Goal: Task Accomplishment & Management: Manage account settings

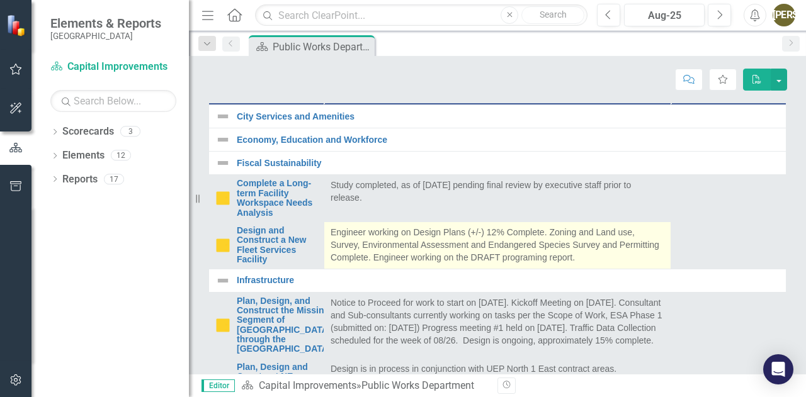
click at [461, 264] on p "Engineer working on Design Plans (+/-) 12% Complete. Zoning and Land use, Surve…" at bounding box center [497, 245] width 334 height 38
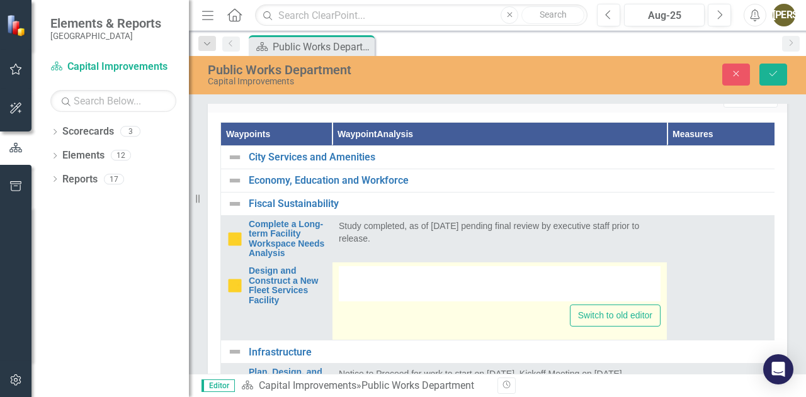
type textarea "<p>Engineer working on Design Plans (+/-) 12% Complete. Zoning and Land use, Su…"
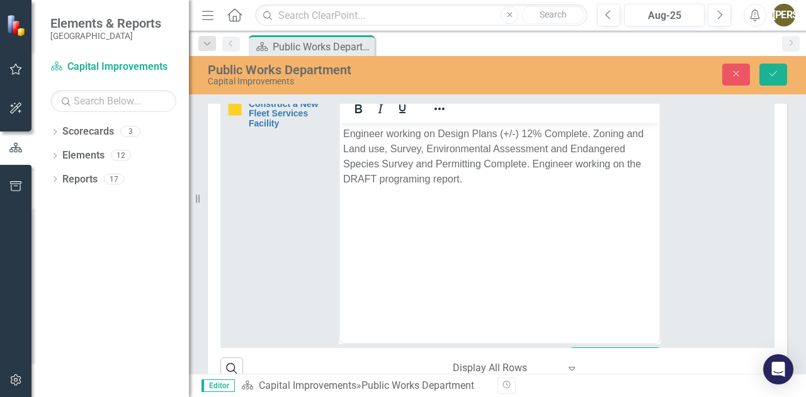
scroll to position [103, 0]
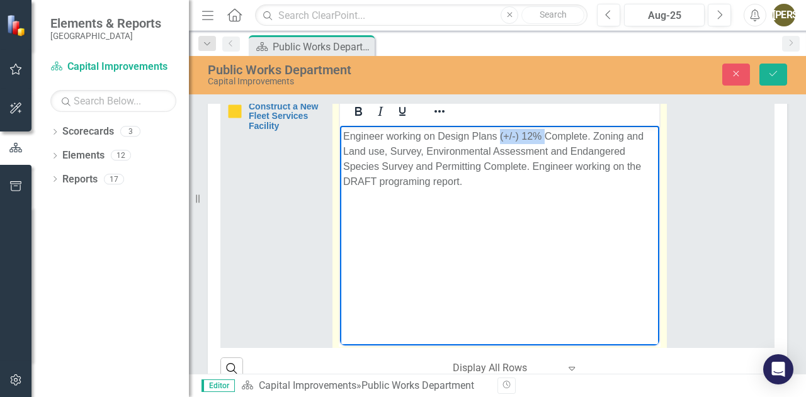
drag, startPoint x: 499, startPoint y: 137, endPoint x: 544, endPoint y: 133, distance: 45.5
click at [544, 133] on p "Engineer working on Design Plans (+/-) 12% Complete. Zoning and Land use, Surve…" at bounding box center [499, 159] width 313 height 60
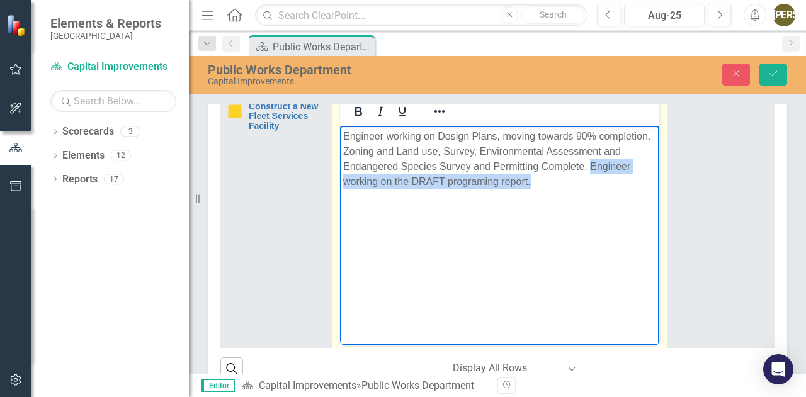
drag, startPoint x: 591, startPoint y: 167, endPoint x: 592, endPoint y: 176, distance: 8.9
click at [592, 176] on p "Engineer working on Design Plans, moving towards 90% completion. Zoning and Lan…" at bounding box center [499, 159] width 313 height 60
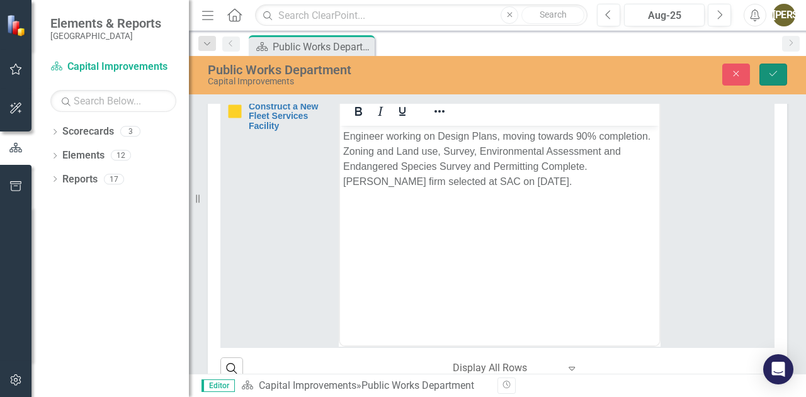
click at [770, 78] on icon "Save" at bounding box center [772, 73] width 11 height 9
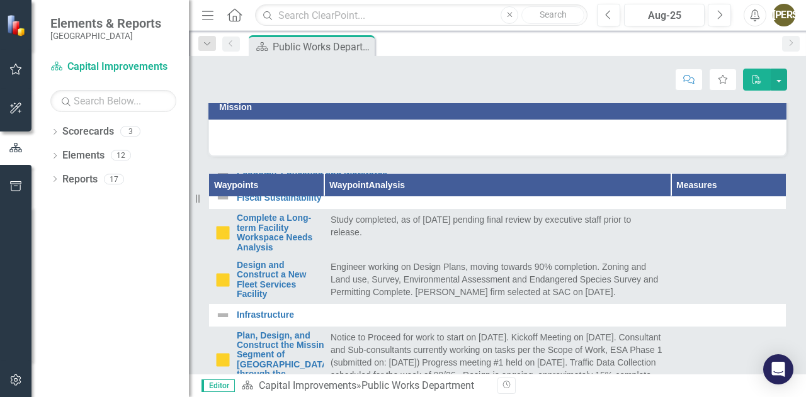
scroll to position [52, 0]
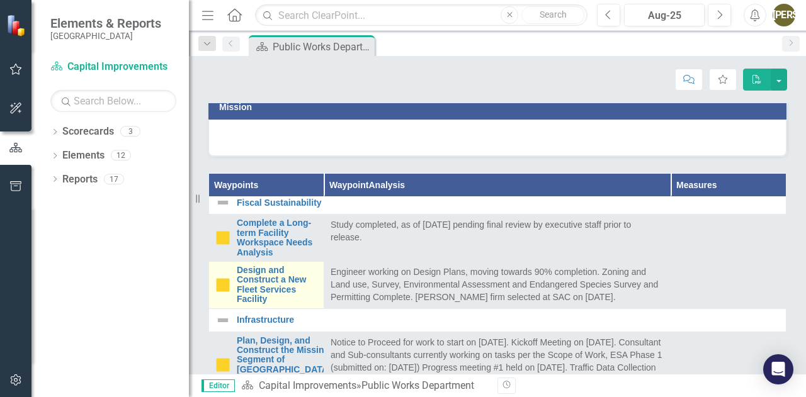
click at [223, 293] on img at bounding box center [222, 285] width 15 height 15
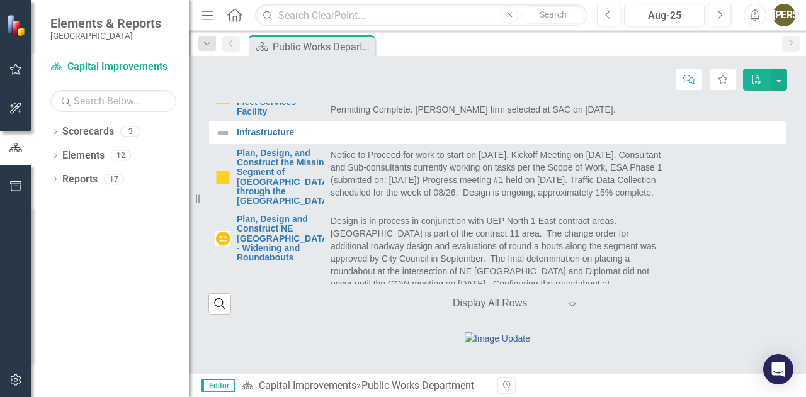
scroll to position [509, 0]
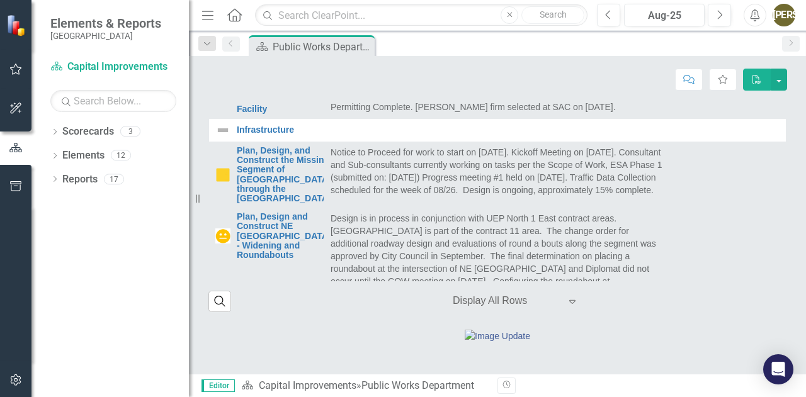
click at [443, 53] on p "Study completed, as of [DATE] pending final review by executive staff prior to …" at bounding box center [497, 40] width 334 height 25
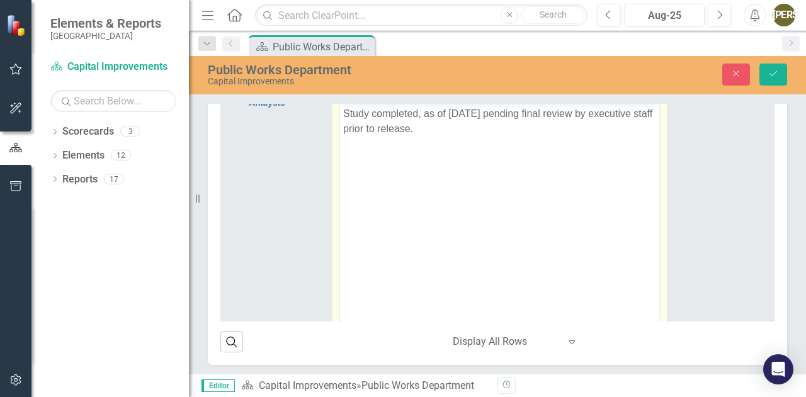
scroll to position [0, 0]
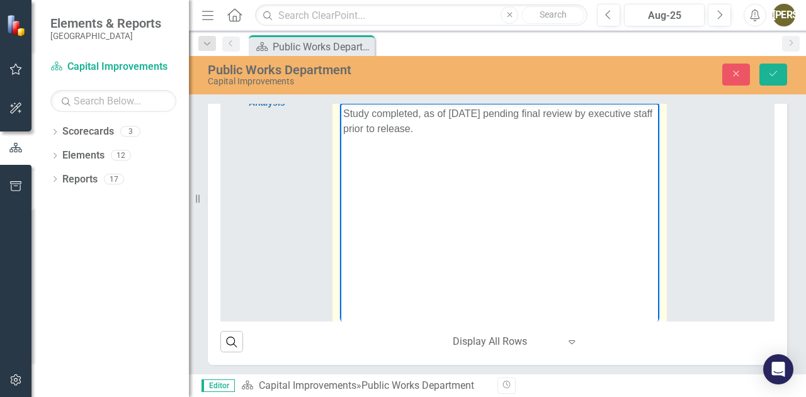
click at [498, 113] on p "Study completed, as of [DATE] pending final review by executive staff prior to …" at bounding box center [499, 121] width 313 height 30
drag, startPoint x: 543, startPoint y: 113, endPoint x: 502, endPoint y: 114, distance: 41.5
click at [502, 114] on p "Study completed, as of 10/01/202. pending final review by executive staff prior…" at bounding box center [499, 121] width 313 height 30
drag, startPoint x: 419, startPoint y: 128, endPoint x: 340, endPoint y: 132, distance: 78.8
click at [340, 132] on body "Study completed, as of 10/01/202. Final review by executive staff prior to rele…" at bounding box center [499, 197] width 319 height 189
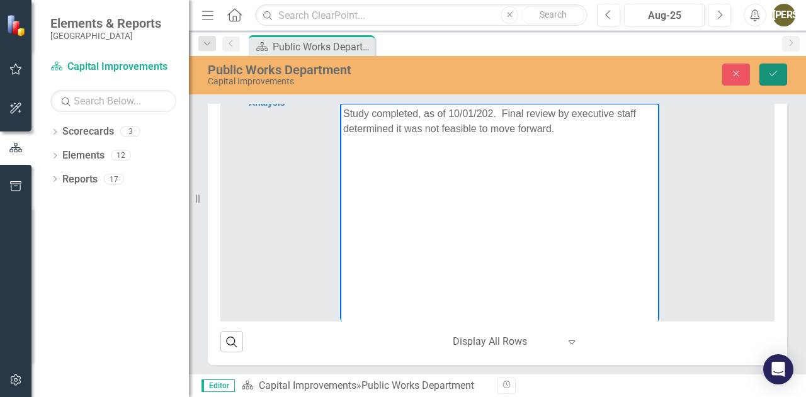
click at [767, 71] on button "Save" at bounding box center [773, 75] width 28 height 22
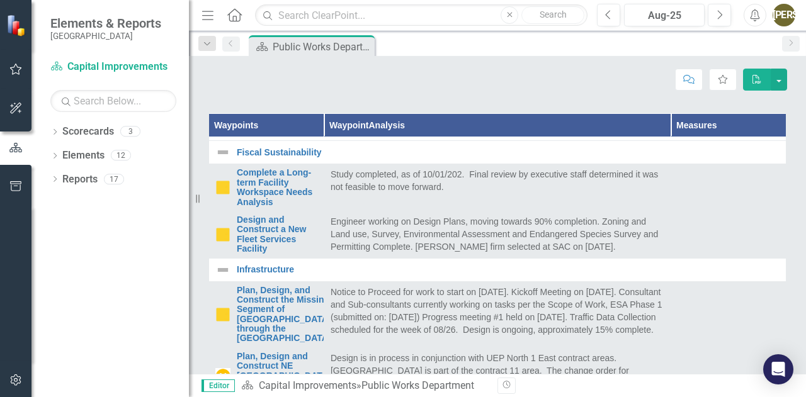
scroll to position [39, 0]
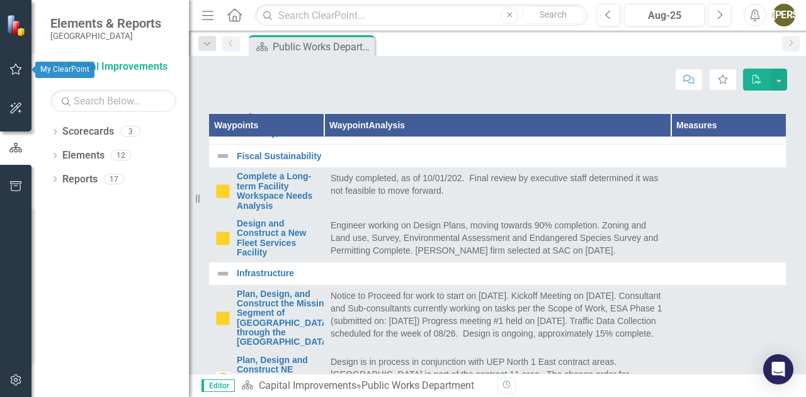
click at [9, 81] on button "button" at bounding box center [16, 70] width 28 height 26
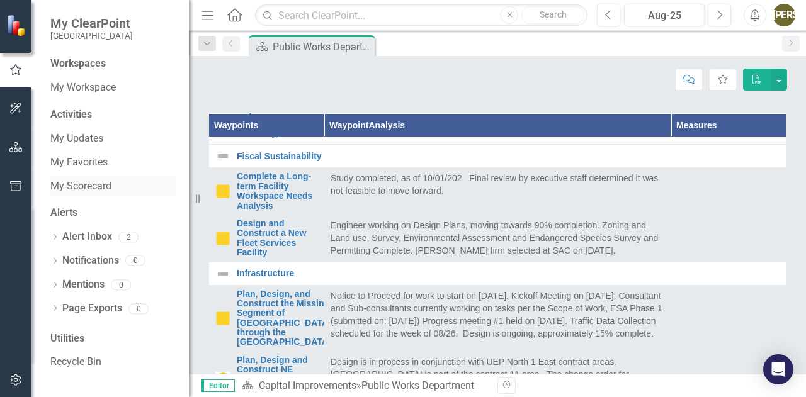
click at [93, 184] on link "My Scorecard" at bounding box center [113, 186] width 126 height 14
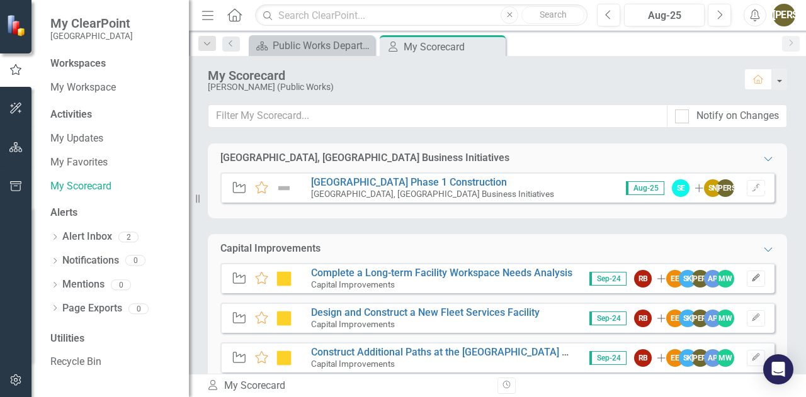
click at [751, 277] on icon "Edit" at bounding box center [755, 278] width 9 height 8
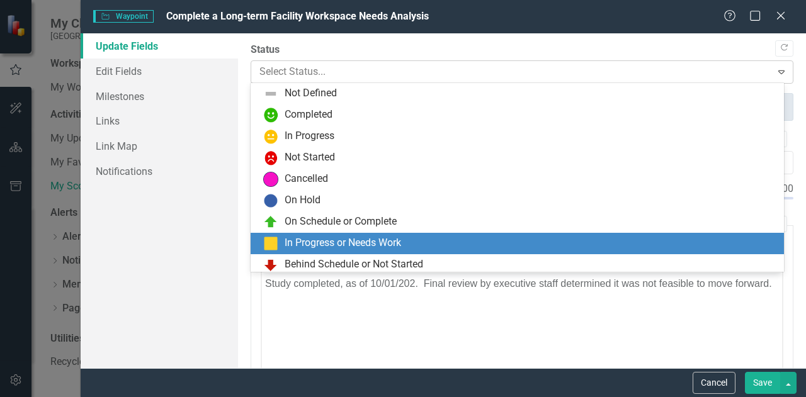
click at [266, 71] on div at bounding box center [511, 72] width 504 height 17
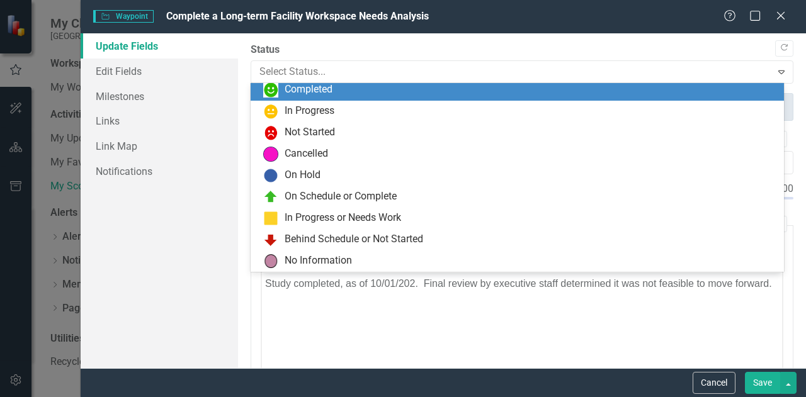
click at [306, 91] on div "Completed" at bounding box center [308, 89] width 48 height 14
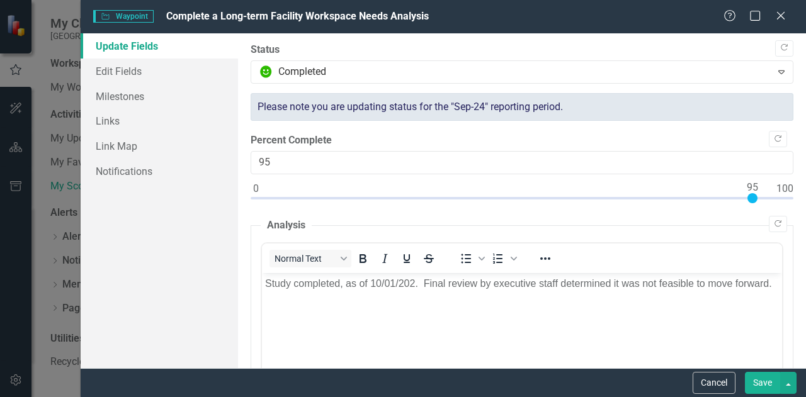
click at [758, 380] on button "Save" at bounding box center [762, 383] width 35 height 22
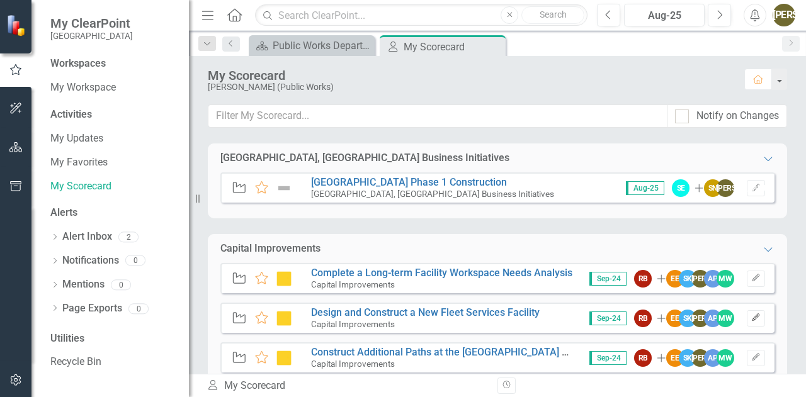
click at [751, 318] on icon "Edit" at bounding box center [755, 318] width 9 height 8
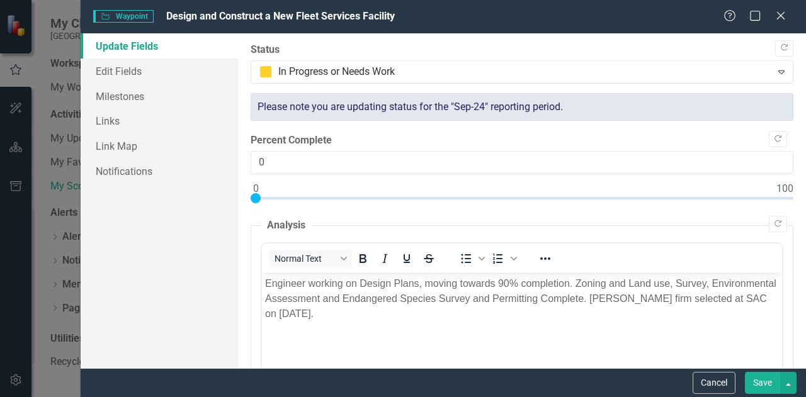
scroll to position [0, 0]
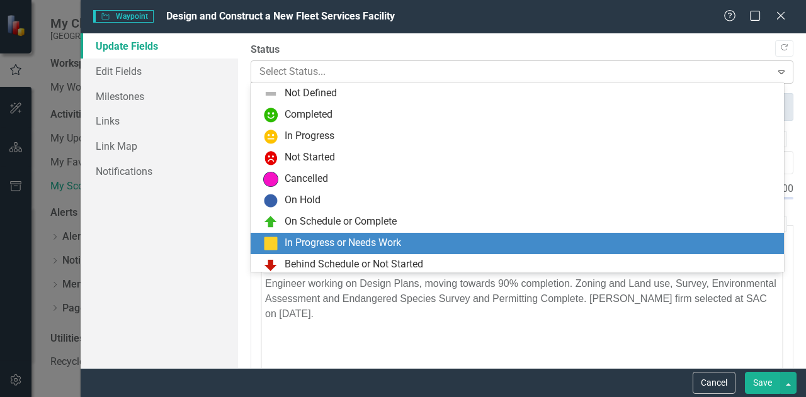
click at [269, 79] on div at bounding box center [511, 72] width 504 height 17
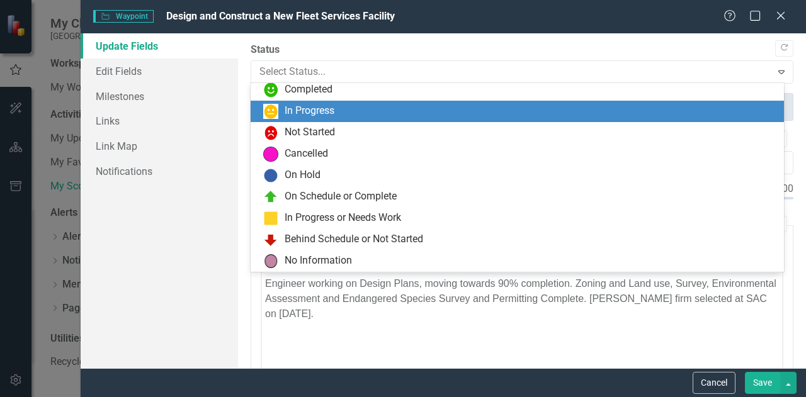
click at [286, 114] on div "In Progress" at bounding box center [309, 111] width 50 height 14
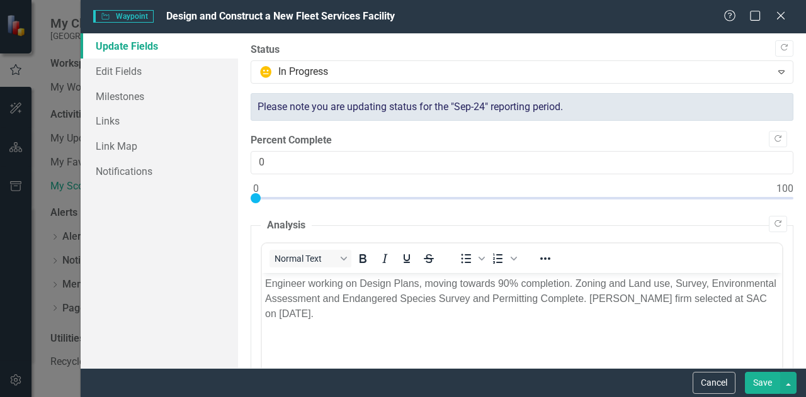
click at [757, 382] on button "Save" at bounding box center [762, 383] width 35 height 22
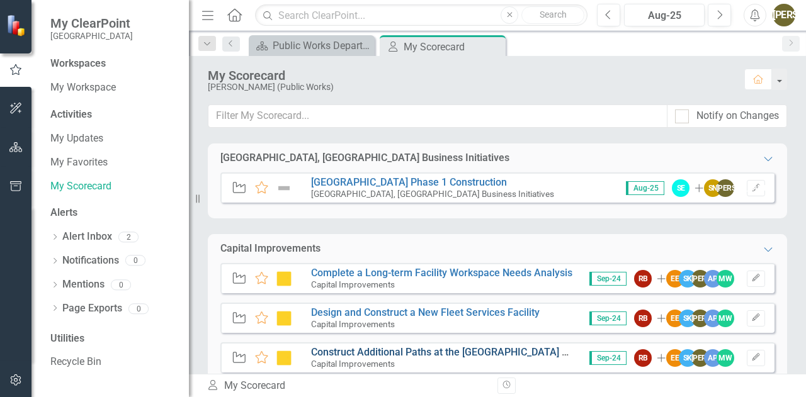
scroll to position [28, 0]
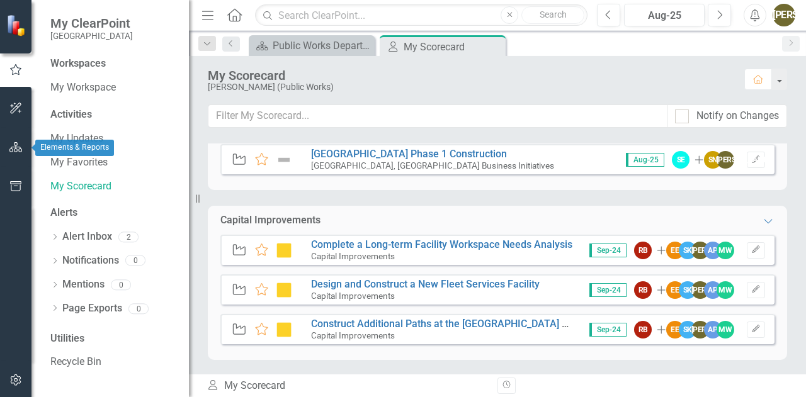
click at [10, 147] on icon "button" at bounding box center [15, 147] width 13 height 10
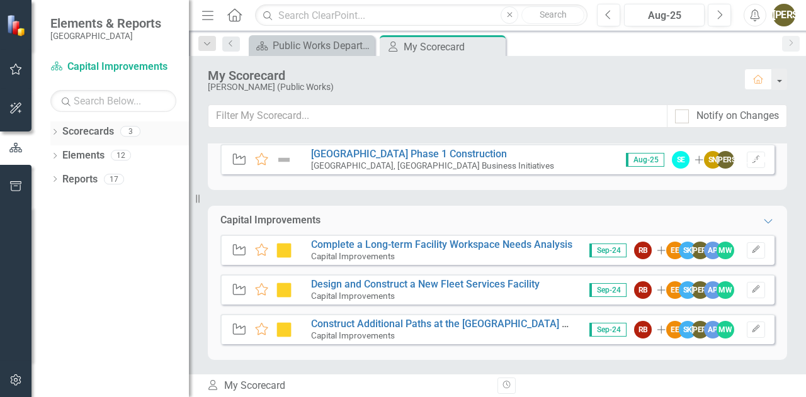
click at [98, 132] on link "Scorecards" at bounding box center [88, 132] width 52 height 14
click at [89, 140] on div "Scorecards" at bounding box center [88, 131] width 52 height 21
click at [53, 133] on icon "Dropdown" at bounding box center [54, 133] width 9 height 7
click at [94, 180] on link "[GEOGRAPHIC_DATA], [GEOGRAPHIC_DATA] Strategic Plan" at bounding box center [129, 179] width 120 height 14
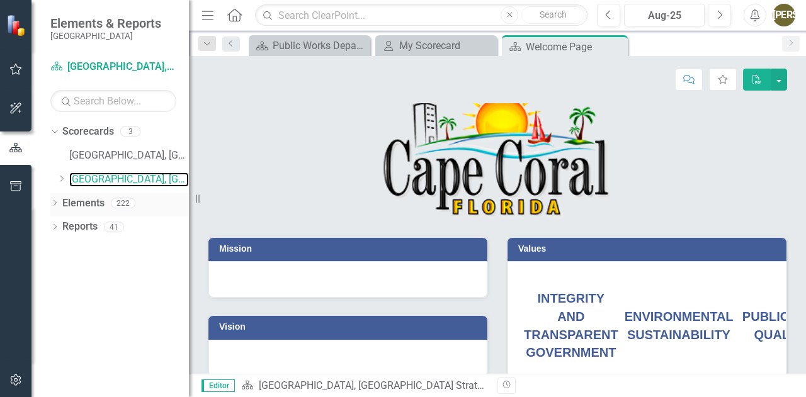
scroll to position [25, 0]
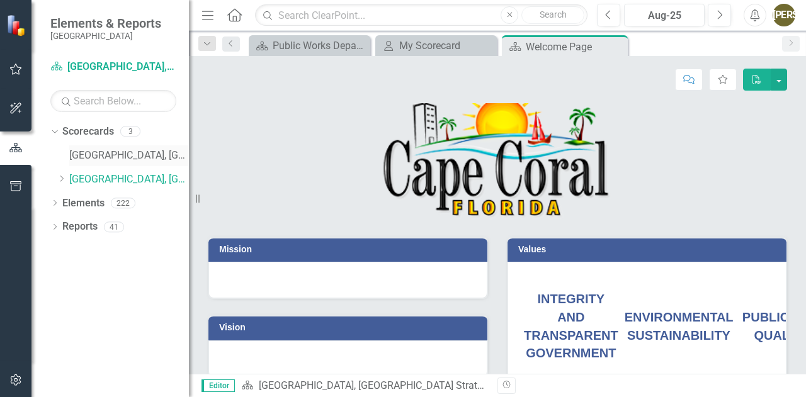
click at [128, 150] on link "[GEOGRAPHIC_DATA], [GEOGRAPHIC_DATA] Business Initiatives" at bounding box center [129, 156] width 120 height 14
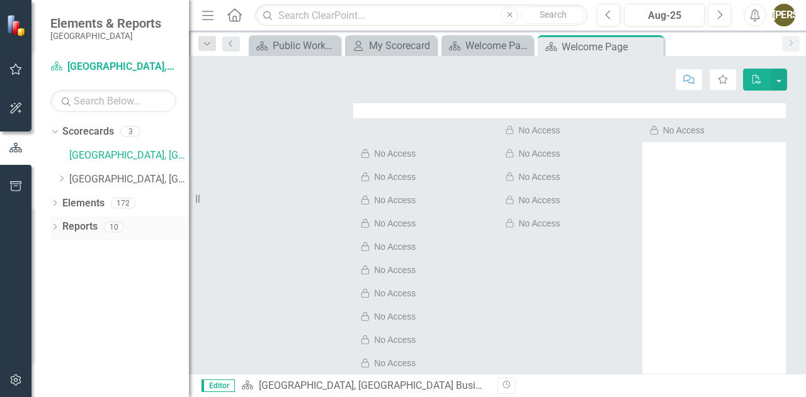
click at [81, 230] on link "Reports" at bounding box center [79, 227] width 35 height 14
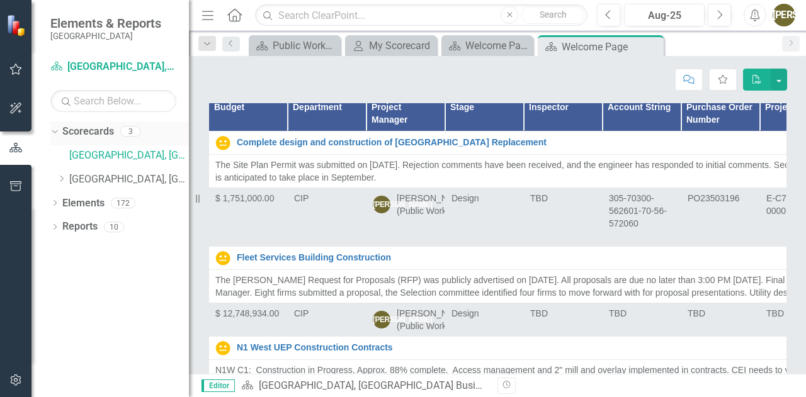
click at [132, 130] on div "3" at bounding box center [130, 132] width 20 height 11
click at [177, 129] on div "Scorecards 3" at bounding box center [125, 133] width 127 height 24
click at [165, 177] on link "[GEOGRAPHIC_DATA], [GEOGRAPHIC_DATA] Strategic Plan" at bounding box center [129, 179] width 120 height 14
click at [149, 184] on link "[GEOGRAPHIC_DATA], [GEOGRAPHIC_DATA] Strategic Plan" at bounding box center [129, 179] width 120 height 14
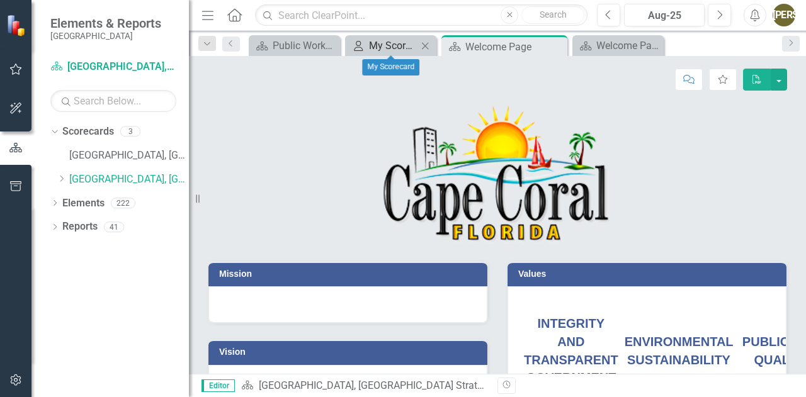
click at [386, 44] on div "My Scorecard" at bounding box center [393, 46] width 48 height 16
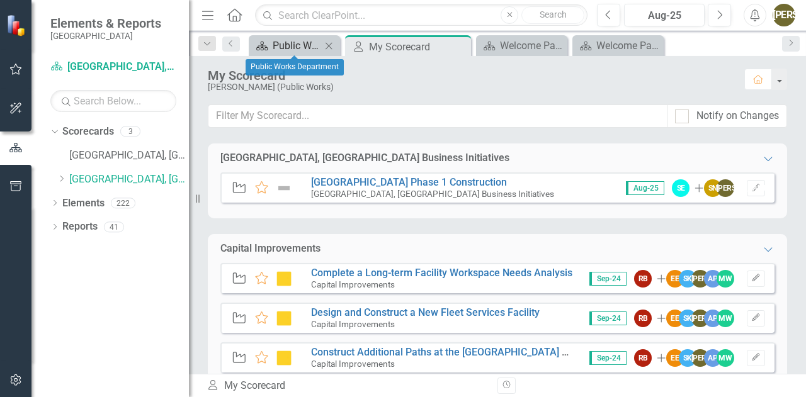
click at [305, 38] on div "Public Works Department" at bounding box center [297, 46] width 48 height 16
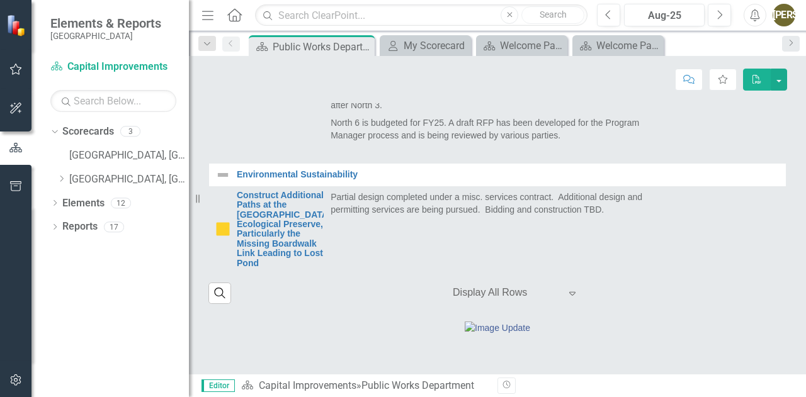
scroll to position [519, 0]
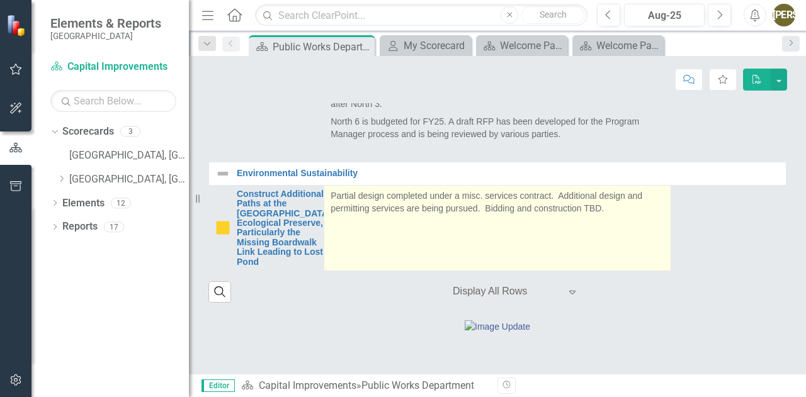
click at [398, 215] on p "Partial design completed under a misc. services contract. Additional design and…" at bounding box center [497, 201] width 334 height 25
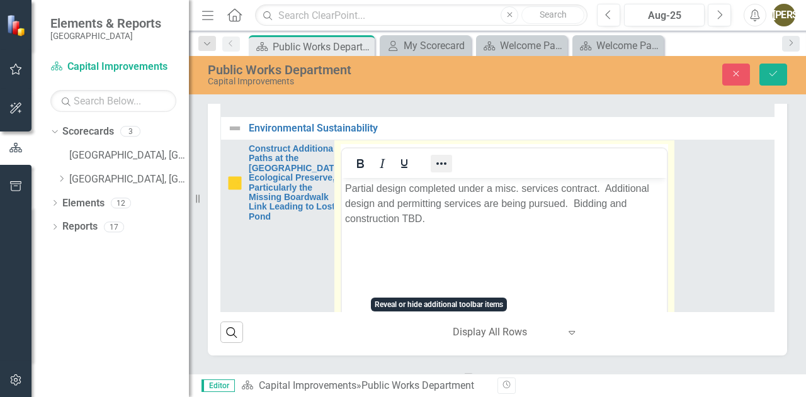
scroll to position [436, 0]
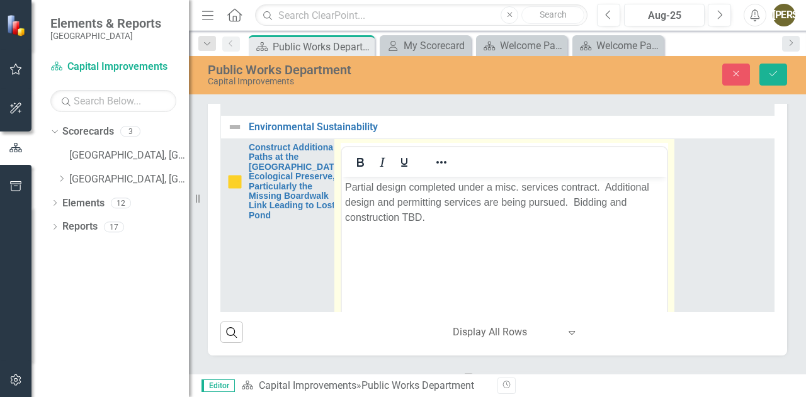
click at [565, 202] on p "Partial design completed under a misc. services contract. Additional design and…" at bounding box center [504, 201] width 318 height 45
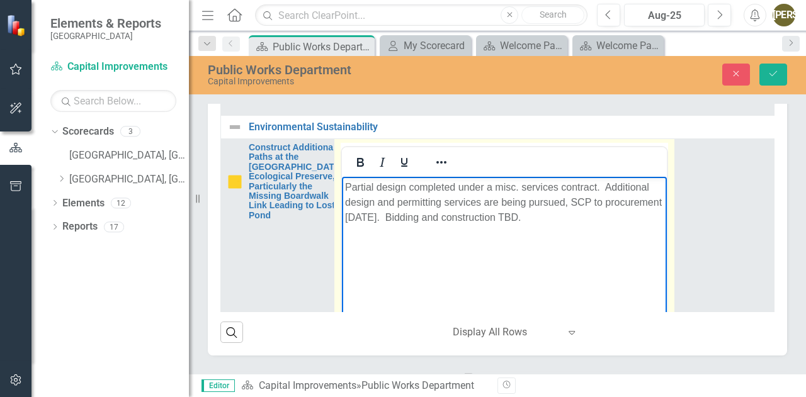
click at [565, 218] on p "Partial design completed under a misc. services contract. Additional design and…" at bounding box center [504, 201] width 318 height 45
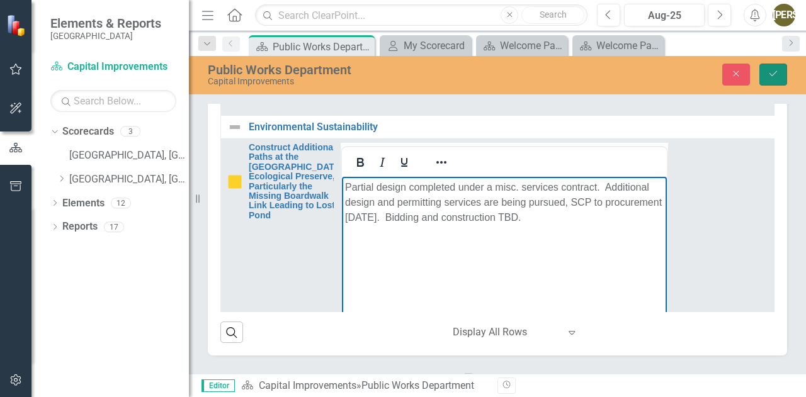
click at [775, 69] on icon "Save" at bounding box center [772, 73] width 11 height 9
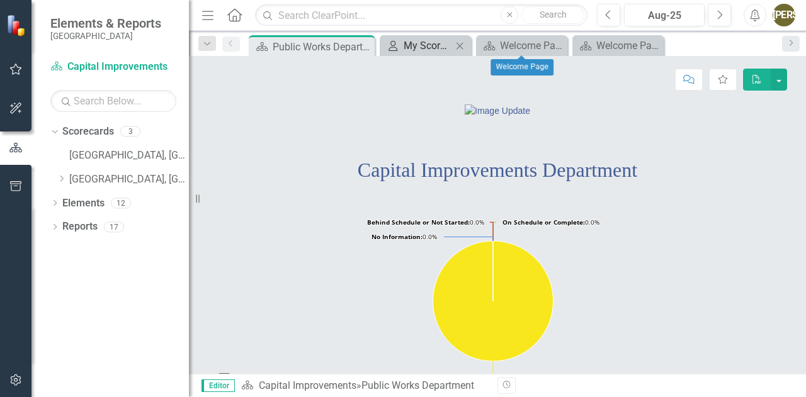
click at [449, 42] on div "My Scorecard" at bounding box center [427, 46] width 48 height 16
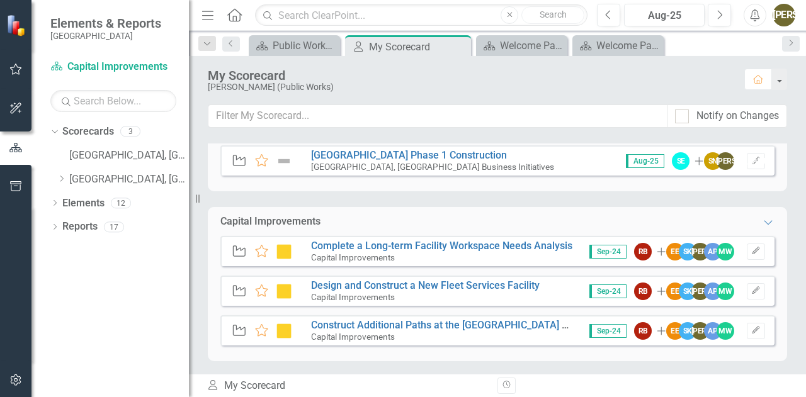
scroll to position [28, 0]
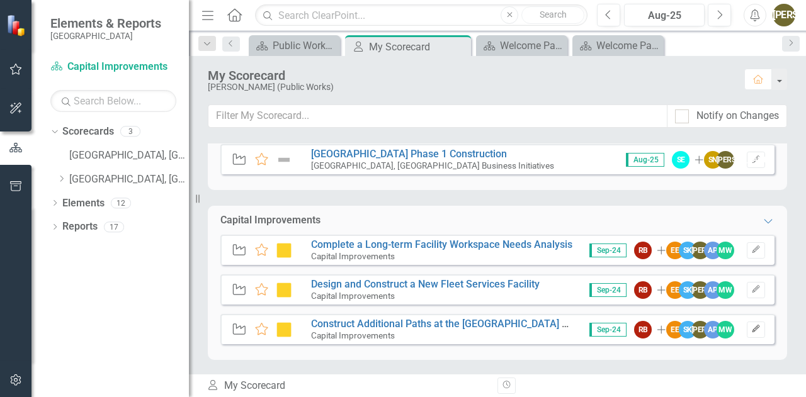
click at [751, 330] on icon "Edit" at bounding box center [755, 329] width 9 height 8
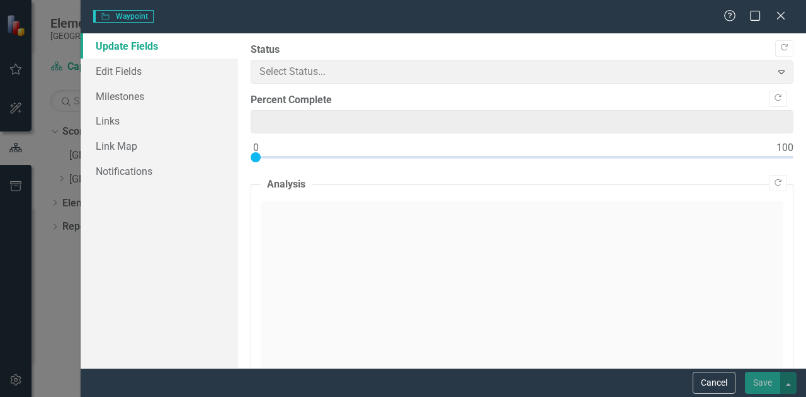
type input "0"
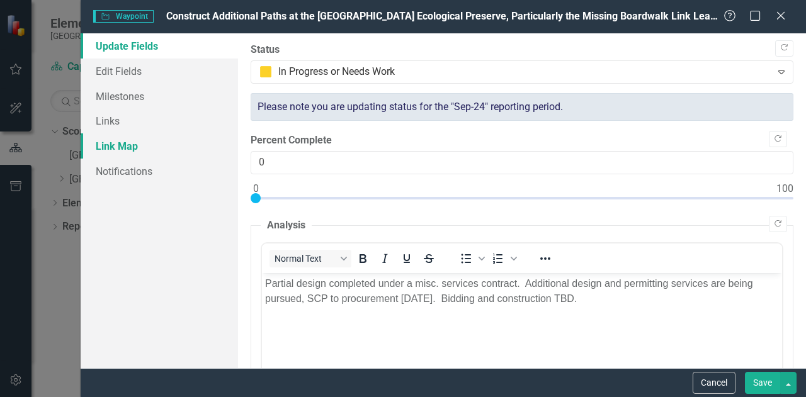
scroll to position [0, 0]
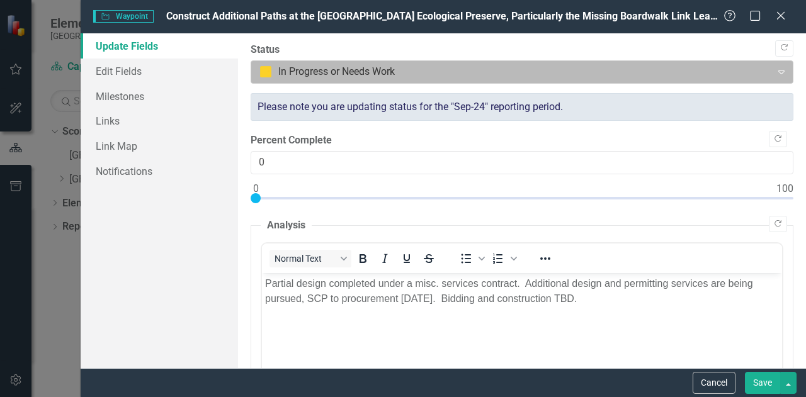
click at [266, 69] on div at bounding box center [511, 72] width 504 height 17
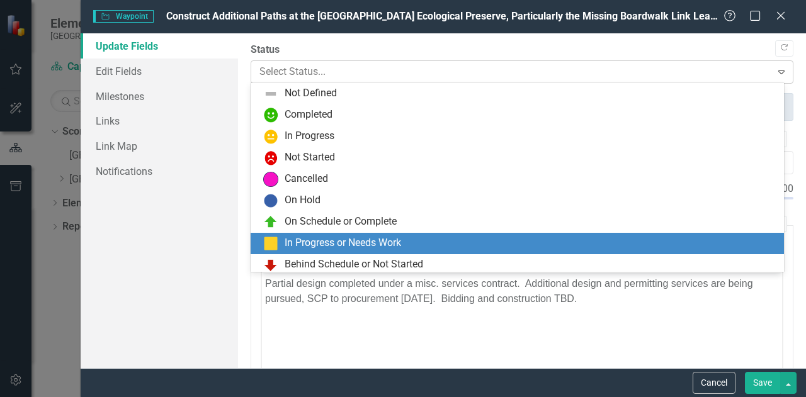
scroll to position [25, 0]
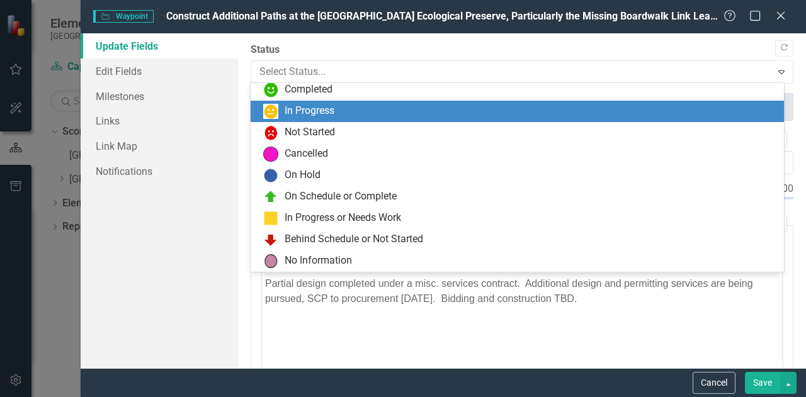
click at [284, 109] on div "In Progress" at bounding box center [309, 111] width 50 height 14
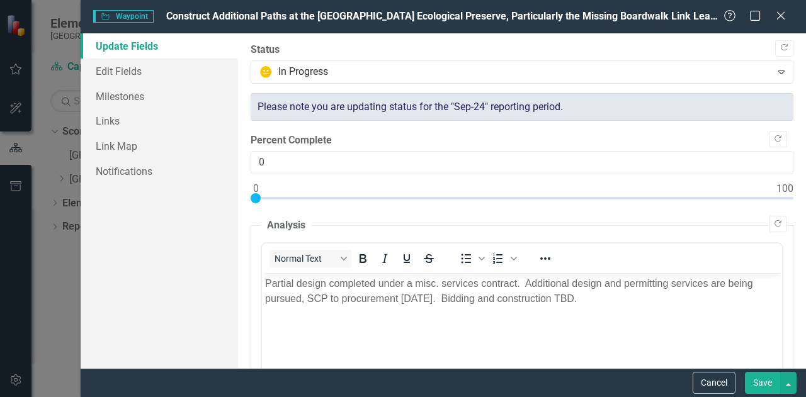
click at [753, 385] on button "Save" at bounding box center [762, 383] width 35 height 22
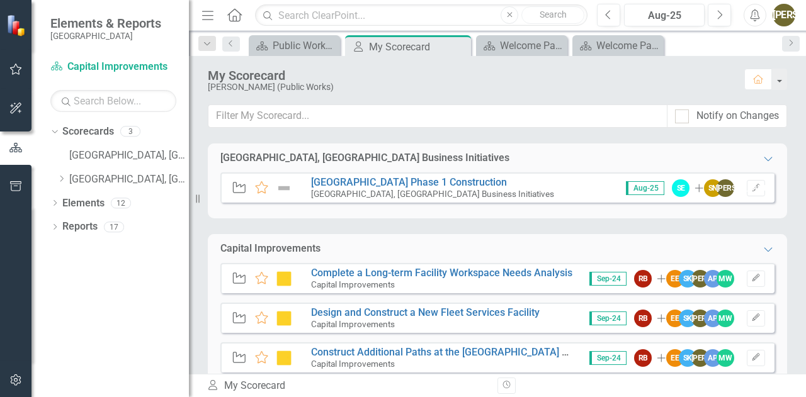
scroll to position [28, 0]
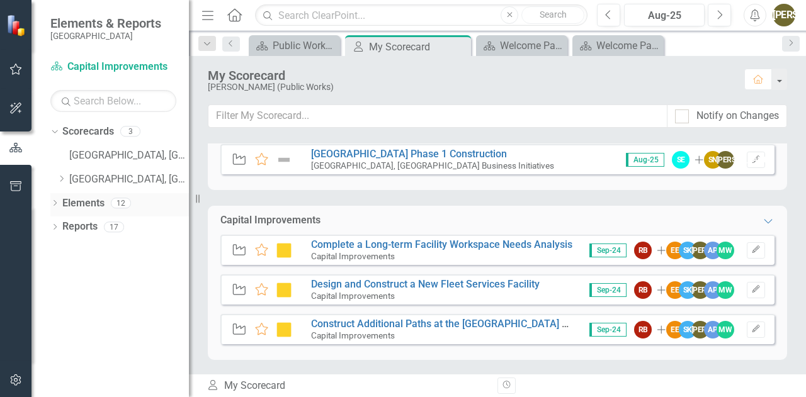
click at [65, 202] on link "Elements" at bounding box center [83, 203] width 42 height 14
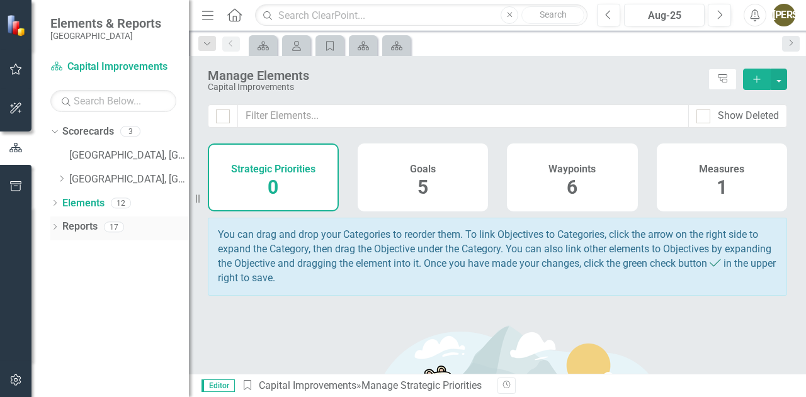
click at [82, 218] on div "Reports" at bounding box center [79, 227] width 35 height 21
click at [72, 231] on link "Reports" at bounding box center [79, 227] width 35 height 14
click at [56, 227] on icon at bounding box center [54, 227] width 3 height 6
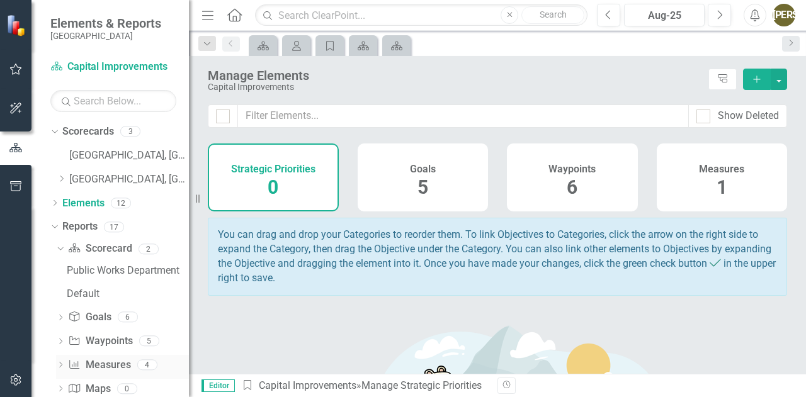
click at [108, 366] on link "Measure Measures" at bounding box center [99, 365] width 62 height 14
click at [56, 361] on div "Dropdown" at bounding box center [60, 366] width 9 height 11
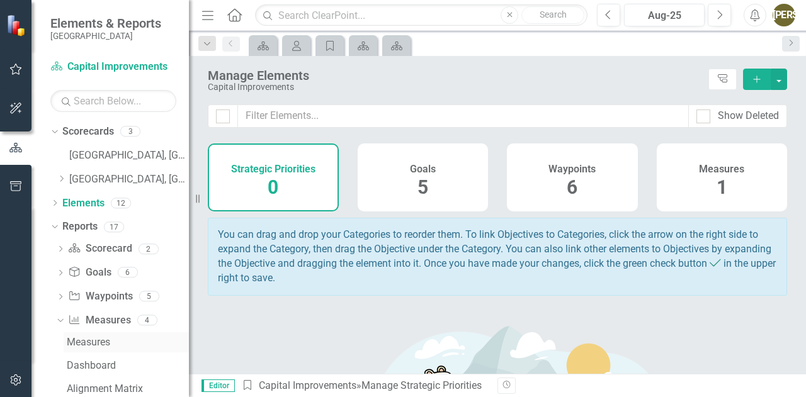
click at [104, 339] on div "Measures" at bounding box center [128, 342] width 122 height 11
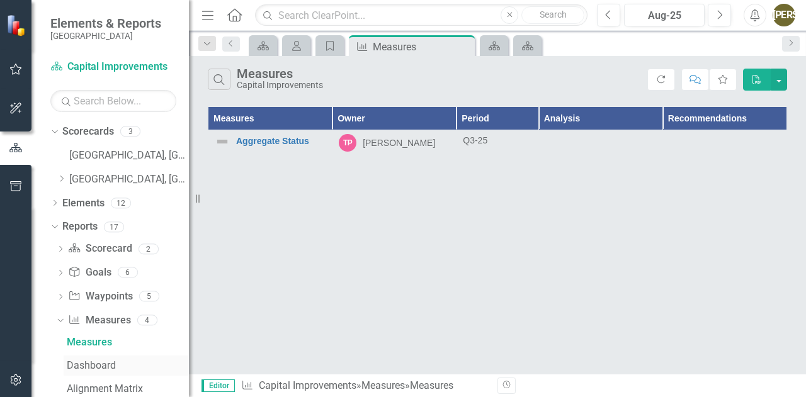
click at [89, 366] on div "Dashboard" at bounding box center [128, 365] width 122 height 11
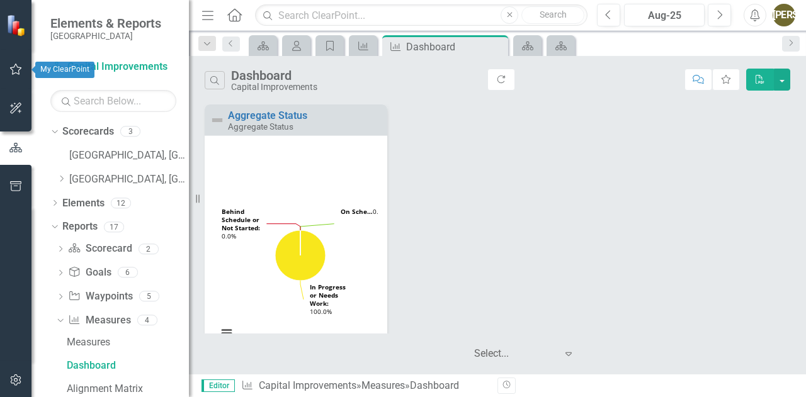
click at [14, 65] on icon "button" at bounding box center [16, 69] width 12 height 11
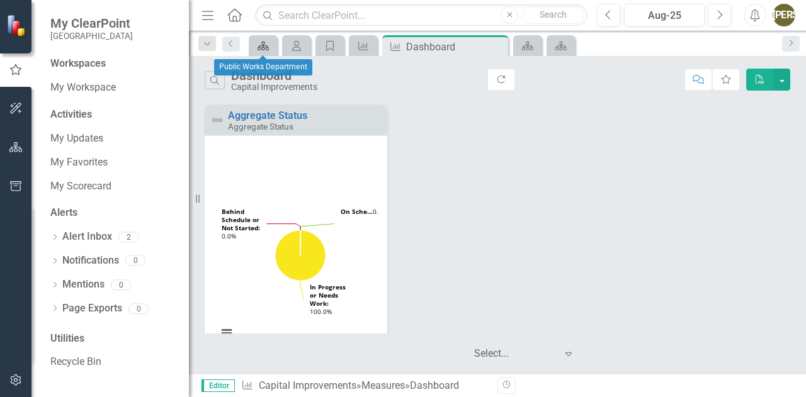
click at [266, 42] on icon "Scorecard" at bounding box center [263, 46] width 13 height 10
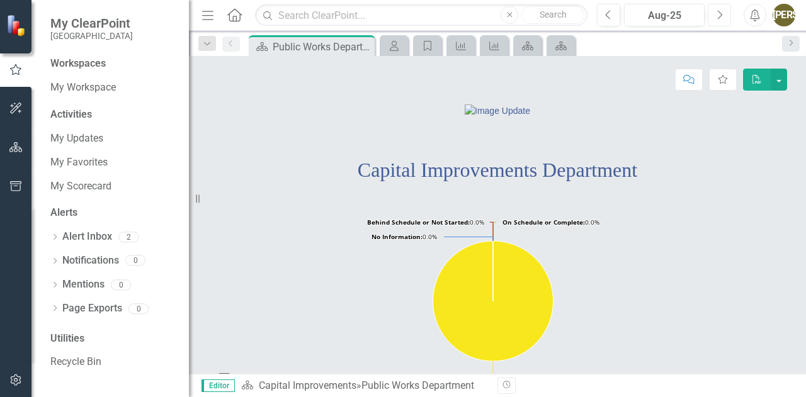
click at [716, 18] on icon "Next" at bounding box center [719, 14] width 7 height 11
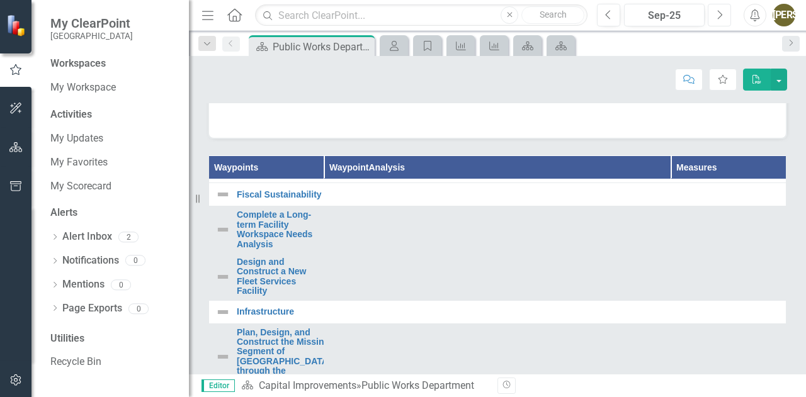
scroll to position [33, 0]
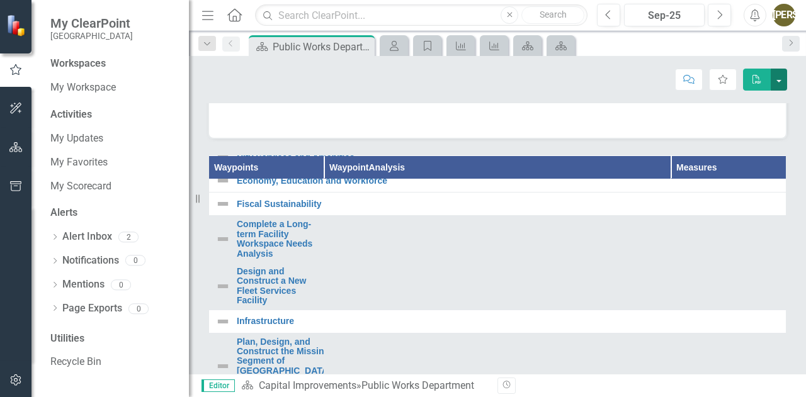
click at [780, 79] on button "button" at bounding box center [778, 80] width 16 height 22
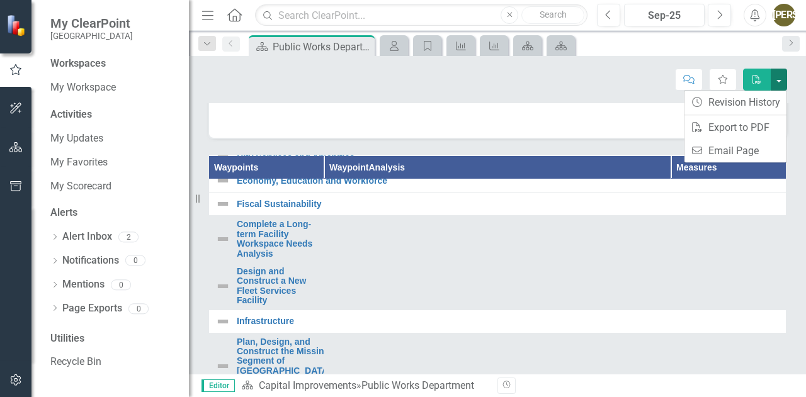
click at [780, 79] on button "button" at bounding box center [778, 80] width 16 height 22
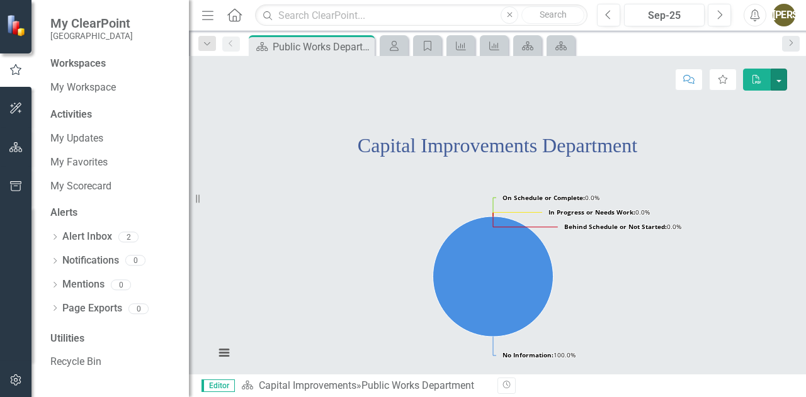
scroll to position [0, 0]
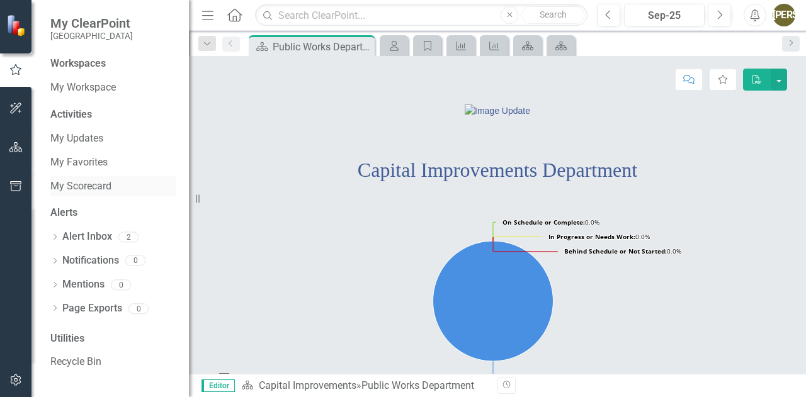
click at [93, 179] on link "My Scorecard" at bounding box center [113, 186] width 126 height 14
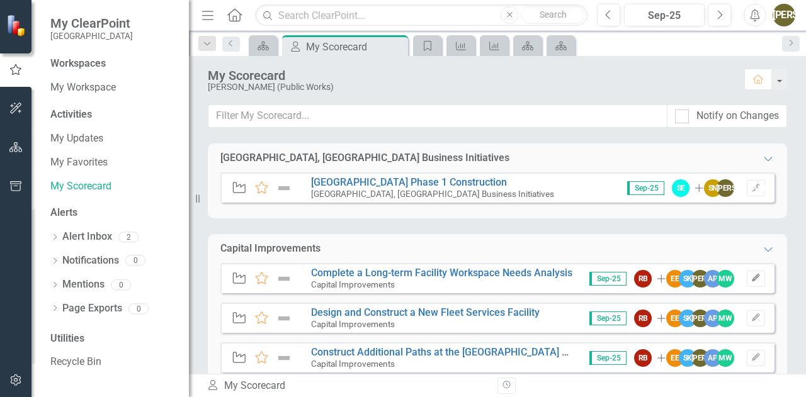
click at [751, 279] on icon "Edit" at bounding box center [755, 278] width 9 height 8
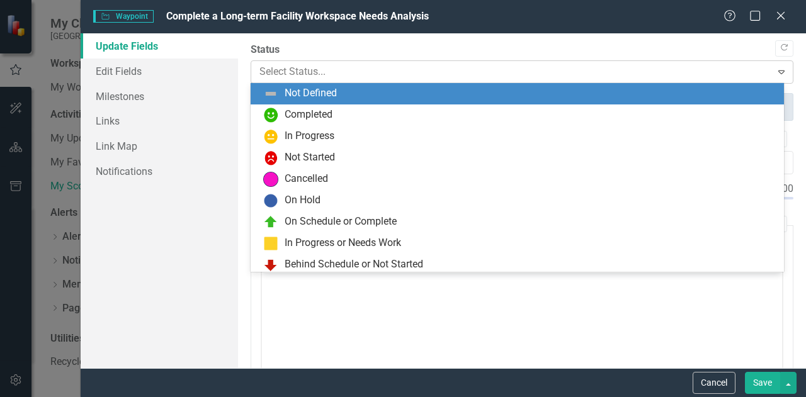
click at [770, 80] on div "Expand" at bounding box center [781, 72] width 23 height 20
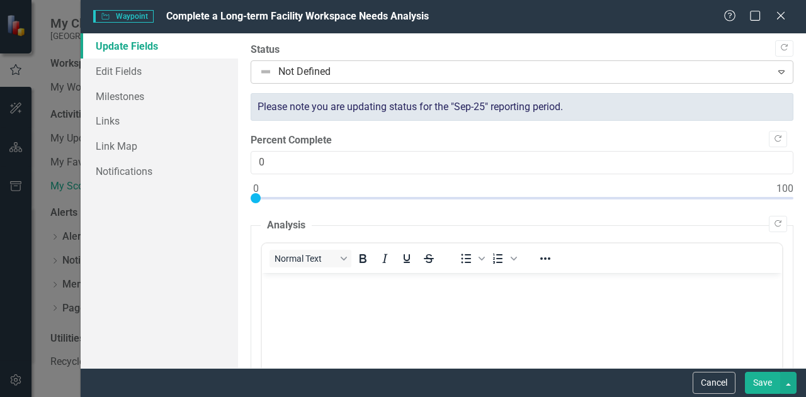
click at [770, 80] on div "Expand" at bounding box center [781, 72] width 23 height 20
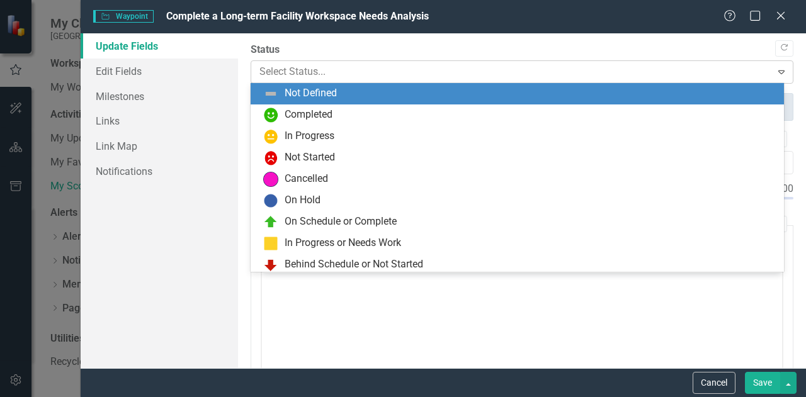
click at [775, 70] on icon "Expand" at bounding box center [781, 72] width 13 height 10
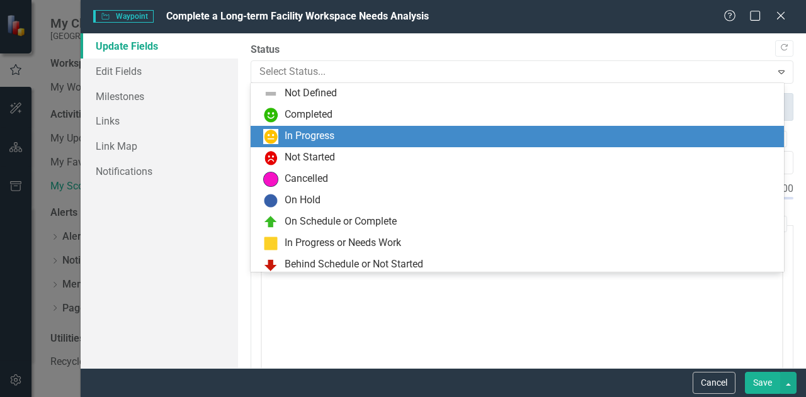
click at [651, 137] on div "In Progress" at bounding box center [519, 136] width 513 height 15
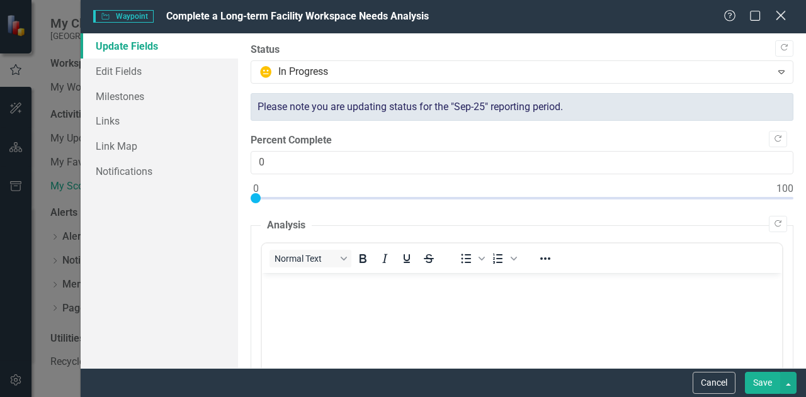
click at [779, 19] on icon "Close" at bounding box center [780, 15] width 16 height 12
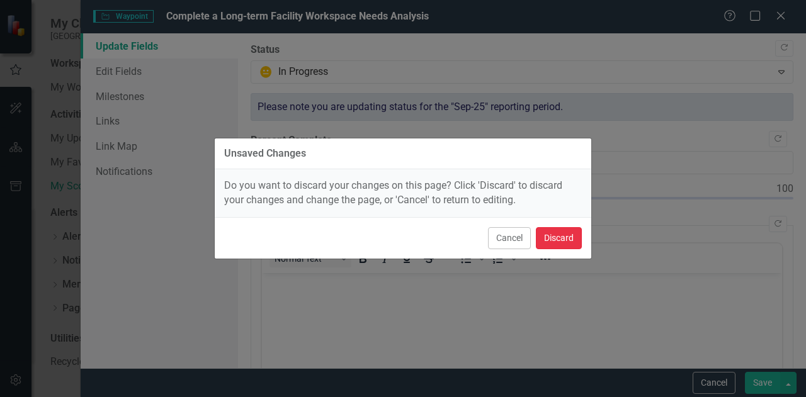
click at [570, 233] on button "Discard" at bounding box center [559, 238] width 46 height 22
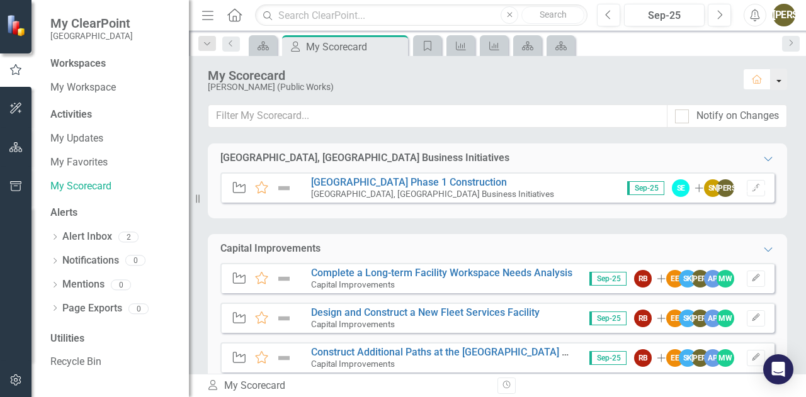
click at [776, 79] on button "button" at bounding box center [778, 79] width 16 height 21
click at [685, 66] on div "My Scorecard [PERSON_NAME] (Public Works) Home" at bounding box center [497, 80] width 617 height 48
click at [719, 15] on icon "Next" at bounding box center [719, 14] width 7 height 11
click at [605, 16] on icon "Previous" at bounding box center [608, 14] width 7 height 11
click at [608, 16] on icon "button" at bounding box center [607, 14] width 5 height 9
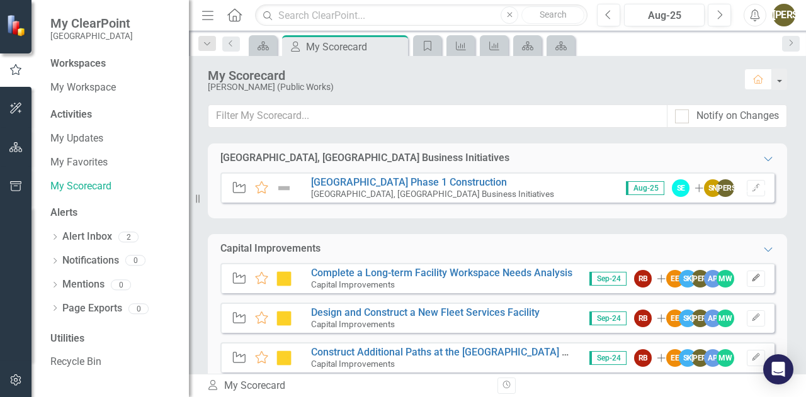
click at [751, 276] on icon "button" at bounding box center [755, 278] width 8 height 8
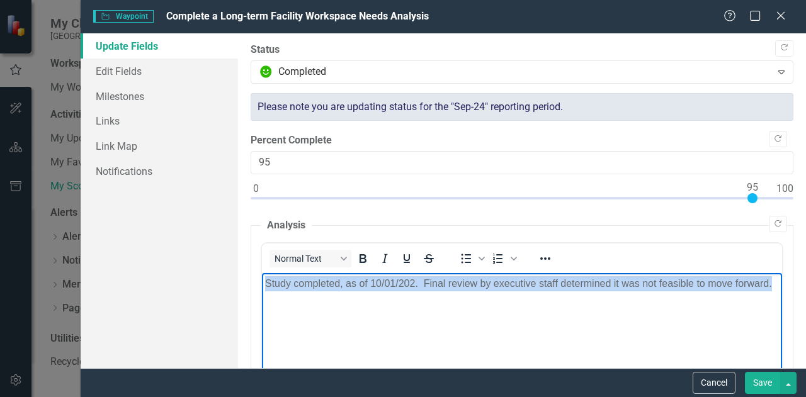
drag, startPoint x: 350, startPoint y: 310, endPoint x: 256, endPoint y: 283, distance: 97.6
click at [262, 283] on html "Study completed, as of 10/01/202. Final review by executive staff determined it…" at bounding box center [522, 367] width 520 height 189
copy p "Study completed, as of 10/01/202. Final review by executive staff determined it…"
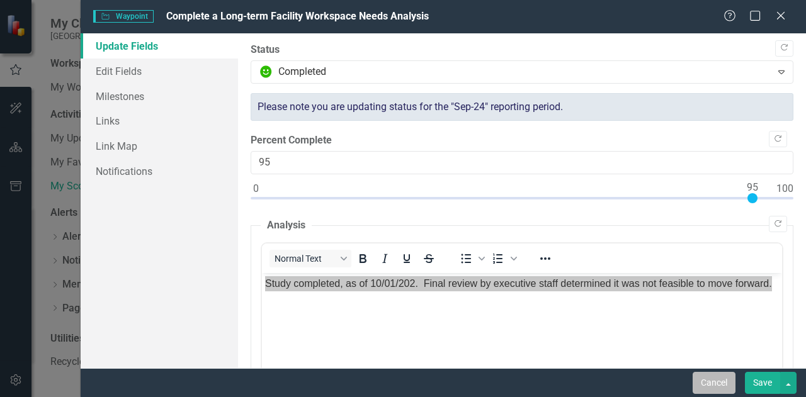
click at [719, 386] on button "Cancel" at bounding box center [713, 383] width 43 height 22
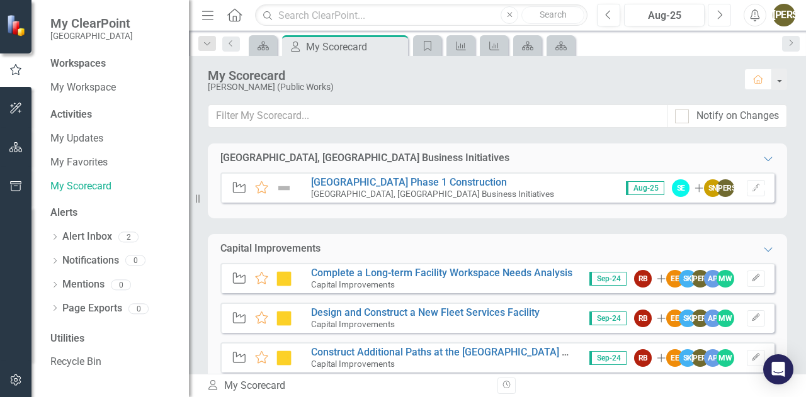
click at [718, 11] on icon "button" at bounding box center [719, 14] width 5 height 9
click at [751, 279] on icon "Edit" at bounding box center [755, 278] width 9 height 8
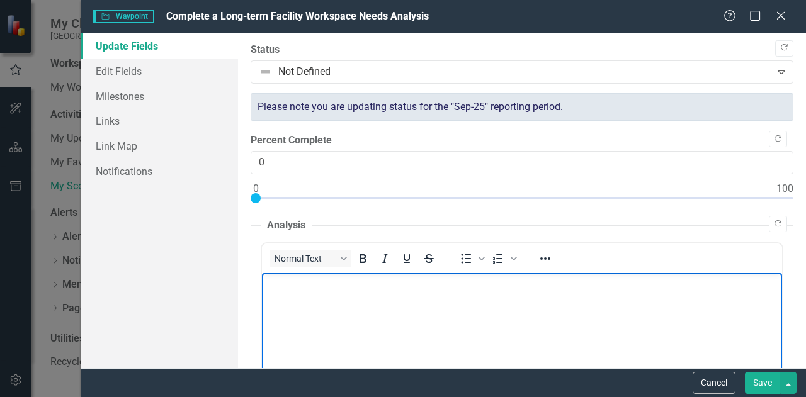
paste body "Rich Text Area. Press ALT-0 for help."
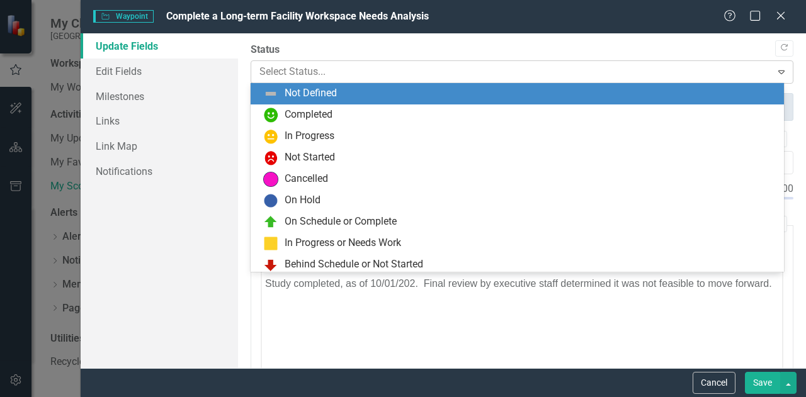
click at [775, 67] on icon "Expand" at bounding box center [781, 72] width 13 height 10
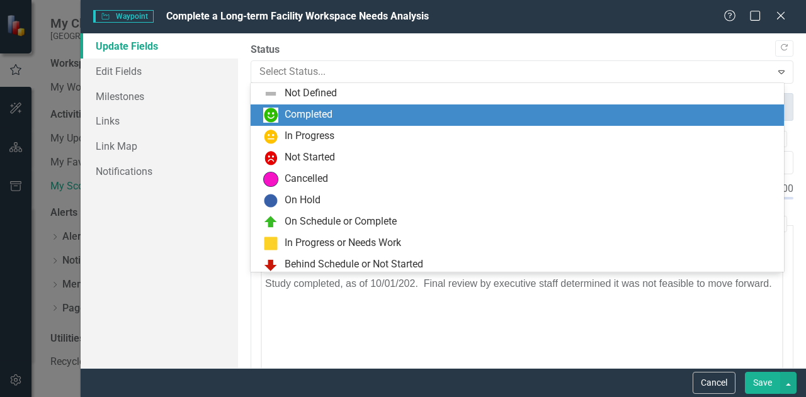
click at [726, 108] on div "Completed" at bounding box center [519, 115] width 513 height 15
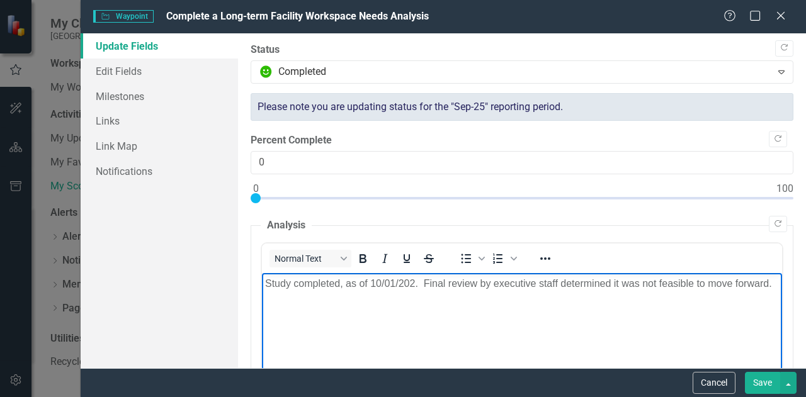
click at [414, 281] on p "Study completed, as of 10/01/202. Final review by executive staff determined it…" at bounding box center [522, 283] width 514 height 15
click at [762, 383] on button "Save" at bounding box center [762, 383] width 35 height 22
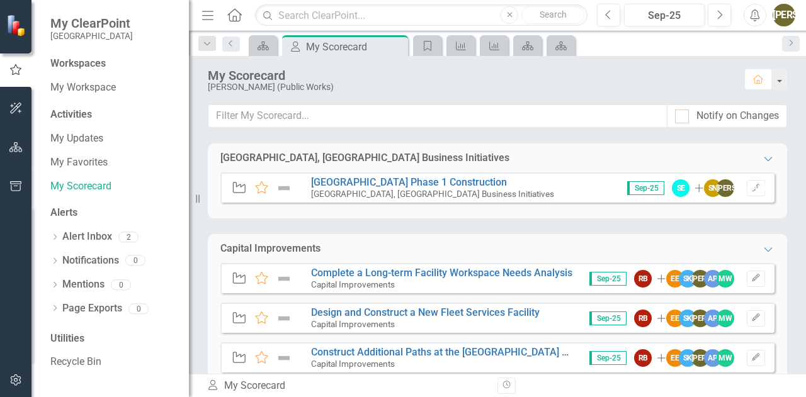
click at [785, 167] on div "[GEOGRAPHIC_DATA], [GEOGRAPHIC_DATA] Business Initiatives Expanded Waypoint Fav…" at bounding box center [497, 258] width 617 height 230
click at [613, 13] on button "Previous" at bounding box center [608, 15] width 23 height 23
click at [751, 319] on icon "button" at bounding box center [755, 318] width 8 height 8
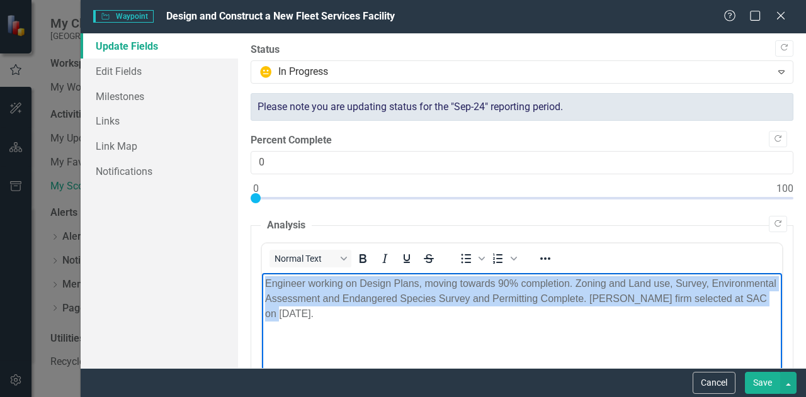
drag, startPoint x: 383, startPoint y: 319, endPoint x: 249, endPoint y: 278, distance: 140.2
click at [262, 278] on html "Engineer working on Design Plans, moving towards 90% completion. Zoning and Lan…" at bounding box center [522, 367] width 520 height 189
copy p "Engineer working on Design Plans, moving towards 90% completion. Zoning and Lan…"
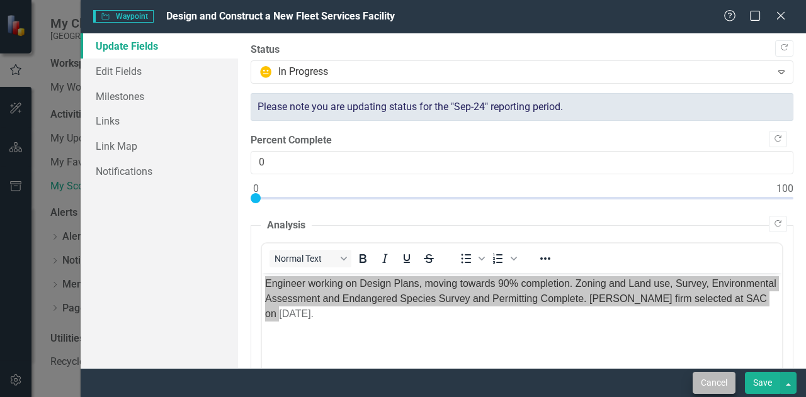
click at [712, 383] on button "Cancel" at bounding box center [713, 383] width 43 height 22
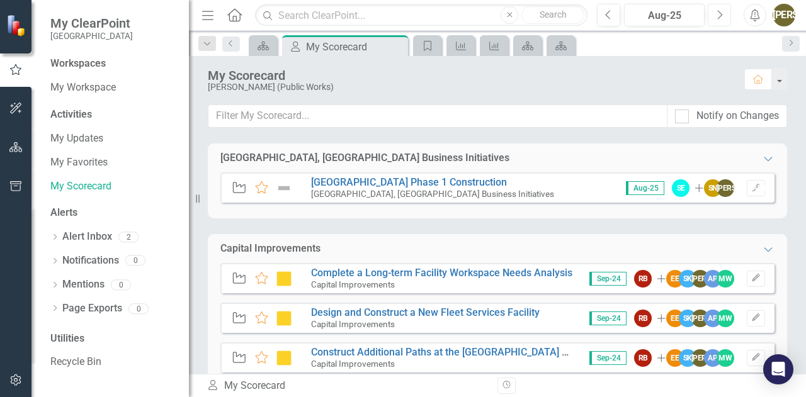
click at [718, 15] on icon "Next" at bounding box center [719, 14] width 7 height 11
click at [743, 310] on div "Sep-25 RB Add EE SK JO AP MW Edit" at bounding box center [672, 319] width 185 height 18
click at [751, 318] on icon "Edit" at bounding box center [755, 318] width 9 height 8
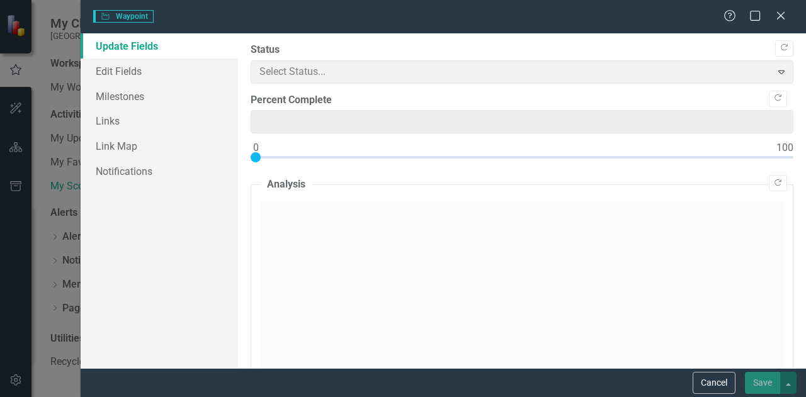
type input "0"
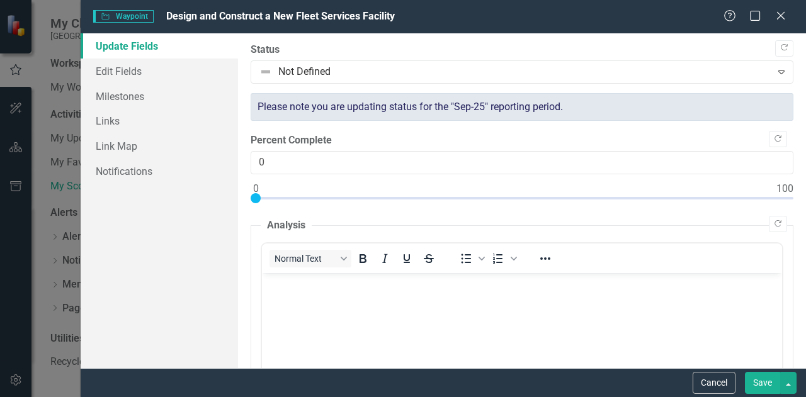
click at [401, 303] on body "Rich Text Area. Press ALT-0 for help." at bounding box center [522, 367] width 520 height 189
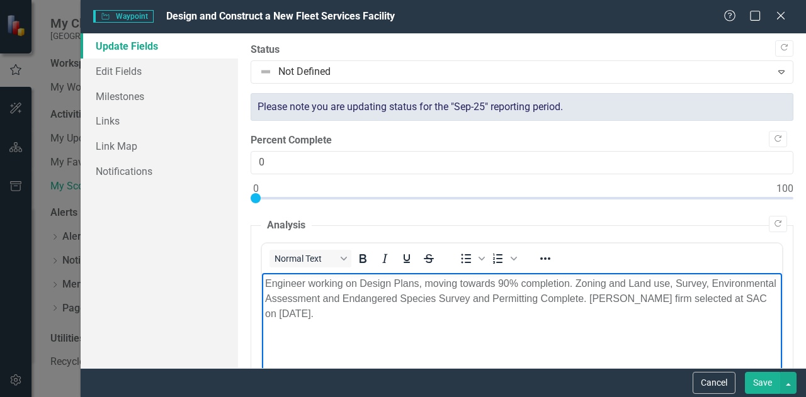
click at [401, 303] on p "Engineer working on Design Plans, moving towards 90% completion. Zoning and Lan…" at bounding box center [522, 298] width 514 height 45
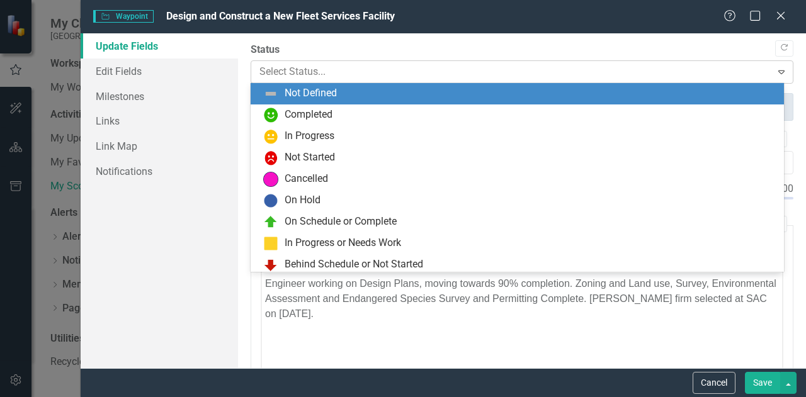
click at [773, 65] on div "Expand" at bounding box center [781, 72] width 23 height 20
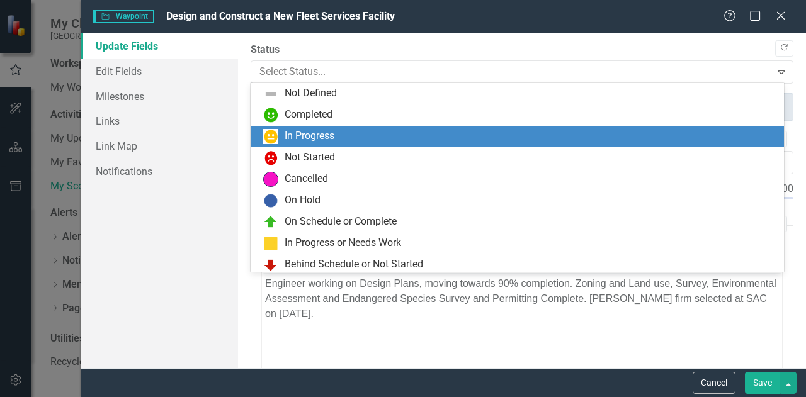
click at [706, 129] on div "In Progress" at bounding box center [519, 136] width 513 height 15
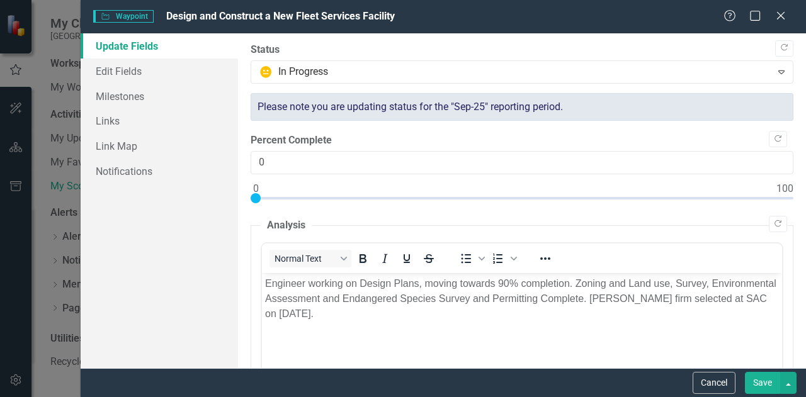
click at [757, 378] on button "Save" at bounding box center [762, 383] width 35 height 22
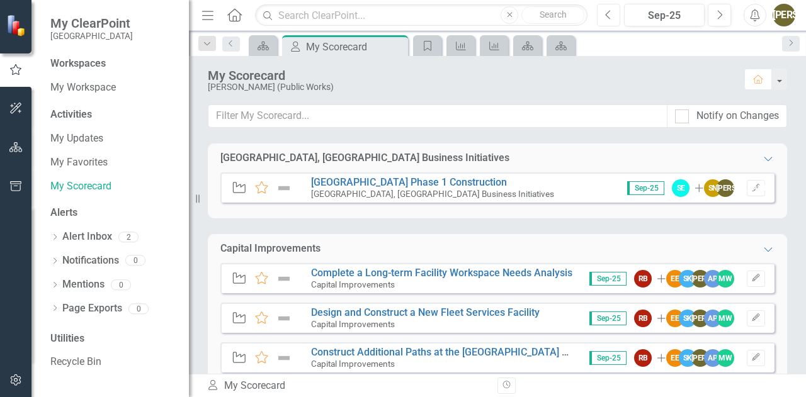
click at [610, 15] on icon "Previous" at bounding box center [608, 14] width 7 height 11
click at [751, 359] on icon "Edit" at bounding box center [755, 358] width 9 height 8
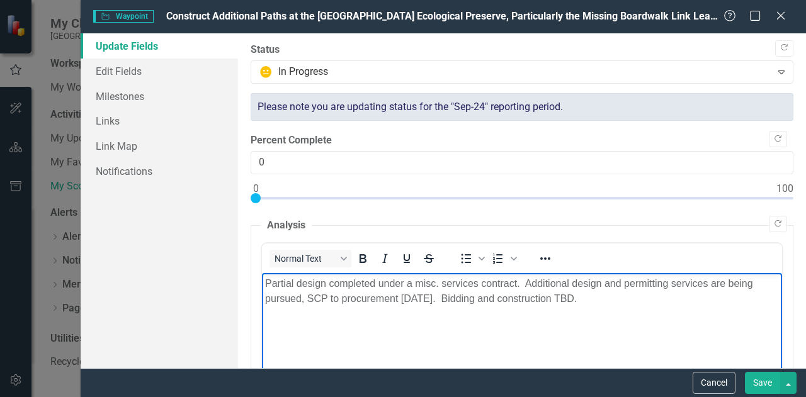
drag, startPoint x: 606, startPoint y: 304, endPoint x: 522, endPoint y: 525, distance: 236.2
click at [262, 273] on html "Partial design completed under a misc. services contract. Additional design and…" at bounding box center [522, 367] width 520 height 189
copy p "Partial design completed under a misc. services contract. Additional design and…"
click at [716, 387] on button "Cancel" at bounding box center [713, 383] width 43 height 22
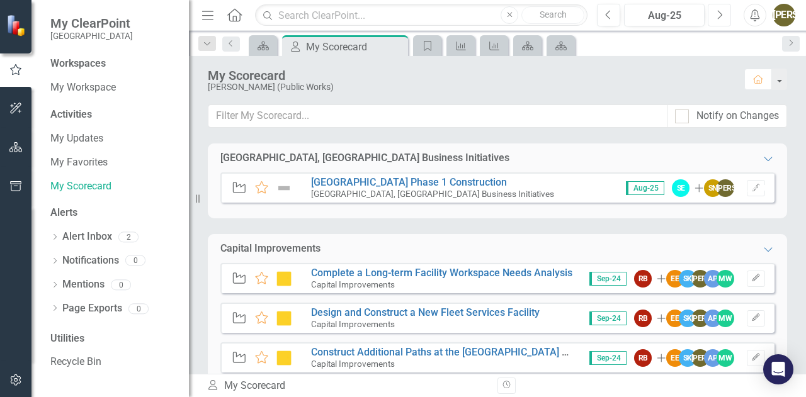
click at [714, 20] on button "Next" at bounding box center [718, 15] width 23 height 23
click at [751, 354] on icon "Edit" at bounding box center [755, 358] width 9 height 8
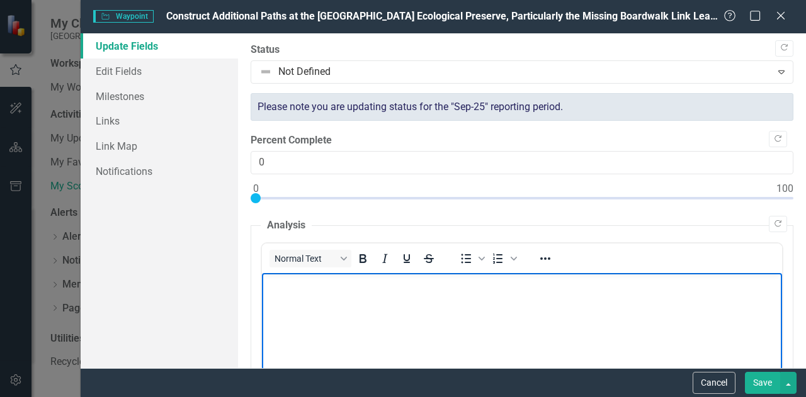
click at [478, 303] on body "Rich Text Area. Press ALT-0 for help." at bounding box center [522, 367] width 520 height 189
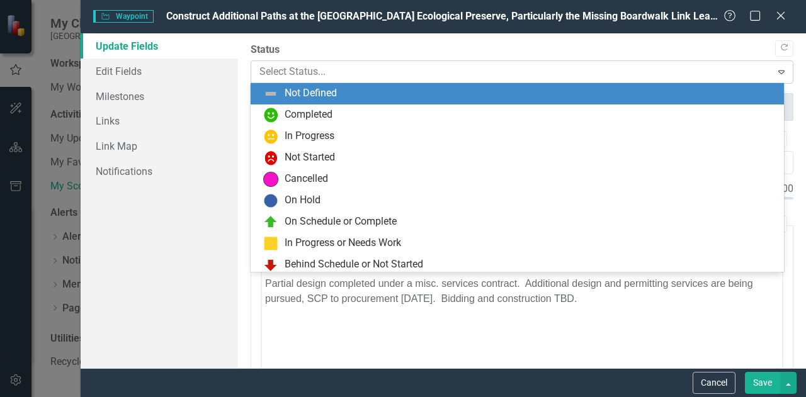
click at [775, 74] on icon "Expand" at bounding box center [781, 72] width 13 height 10
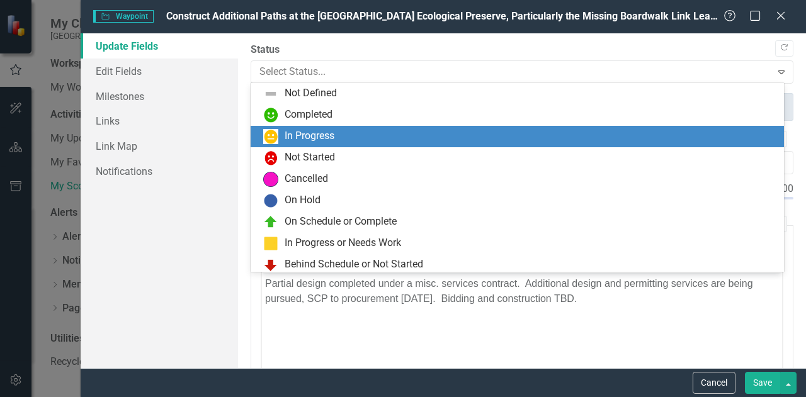
click at [646, 138] on div "In Progress" at bounding box center [519, 136] width 513 height 15
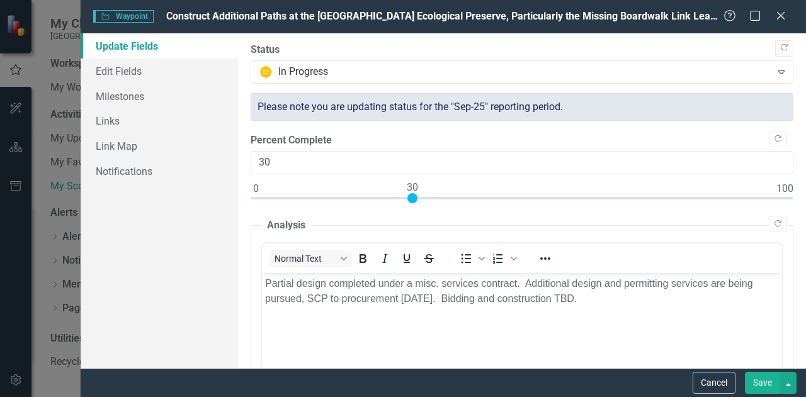
drag, startPoint x: 253, startPoint y: 196, endPoint x: 408, endPoint y: 196, distance: 154.8
click at [408, 196] on div at bounding box center [412, 198] width 10 height 10
type input "25"
drag, startPoint x: 410, startPoint y: 198, endPoint x: 385, endPoint y: 198, distance: 25.2
click at [385, 198] on div at bounding box center [386, 198] width 10 height 10
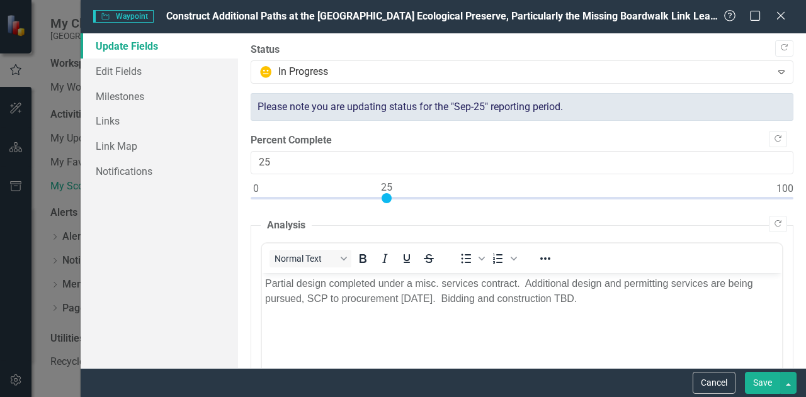
click at [760, 380] on button "Save" at bounding box center [762, 383] width 35 height 22
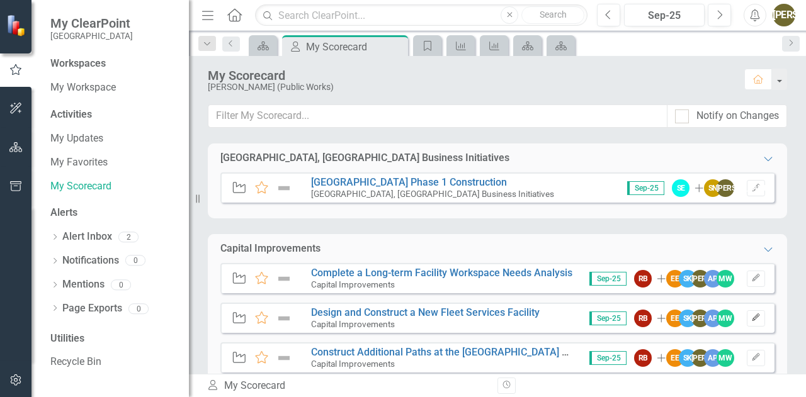
click at [751, 318] on icon "Edit" at bounding box center [755, 318] width 9 height 8
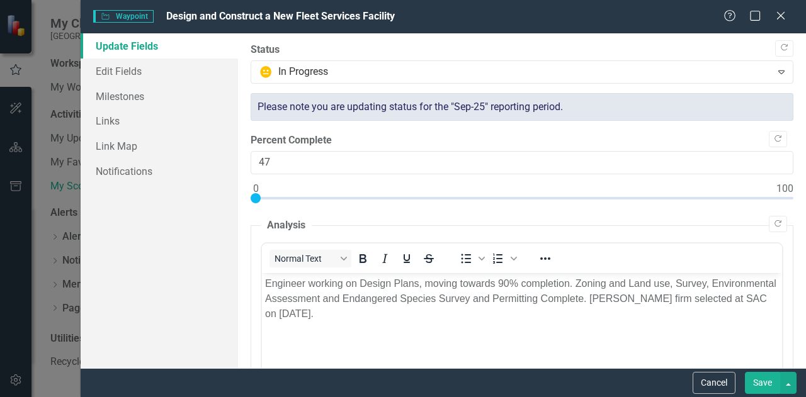
click at [501, 197] on div at bounding box center [521, 201] width 543 height 16
click at [509, 197] on div at bounding box center [521, 201] width 543 height 16
click at [512, 196] on div at bounding box center [521, 201] width 543 height 16
type input "50"
click at [517, 196] on div at bounding box center [521, 201] width 543 height 16
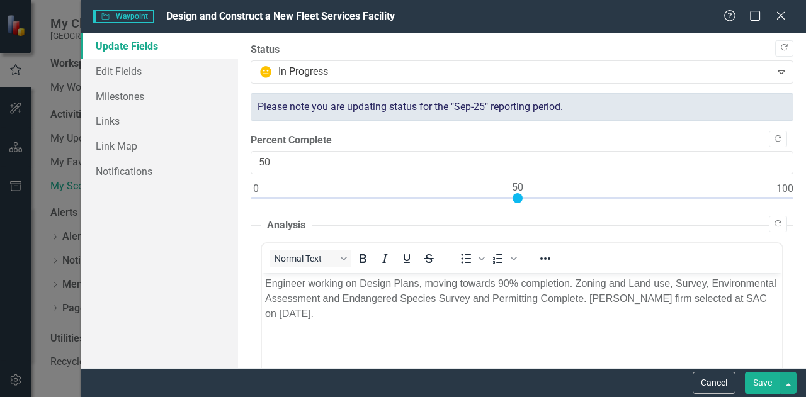
click at [757, 380] on button "Save" at bounding box center [762, 383] width 35 height 22
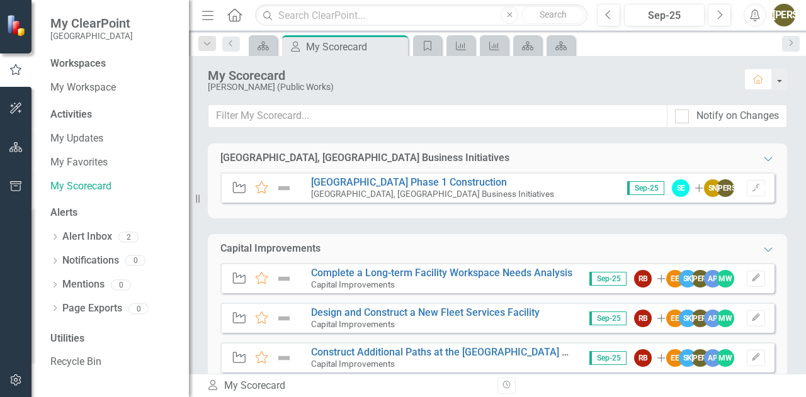
scroll to position [1, 0]
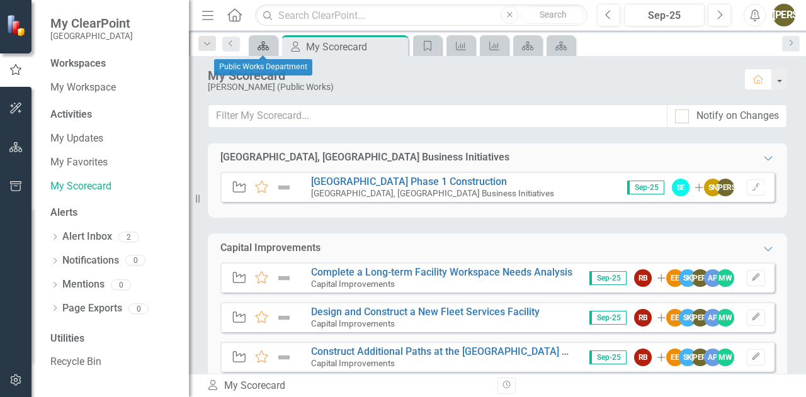
click at [267, 48] on icon "Scorecard" at bounding box center [263, 46] width 13 height 10
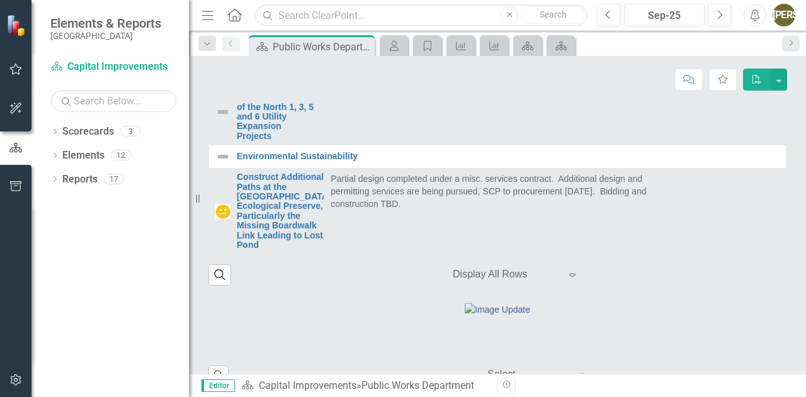
scroll to position [247, 0]
